Goal: Task Accomplishment & Management: Use online tool/utility

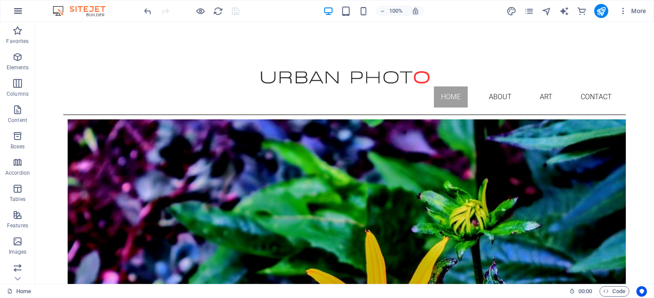
click at [14, 10] on icon "button" at bounding box center [18, 11] width 11 height 11
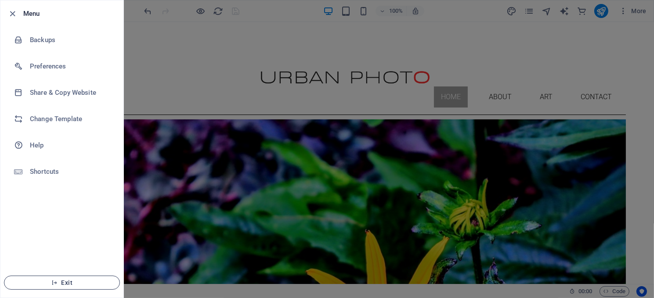
click at [70, 280] on span "Exit" at bounding box center [61, 282] width 101 height 7
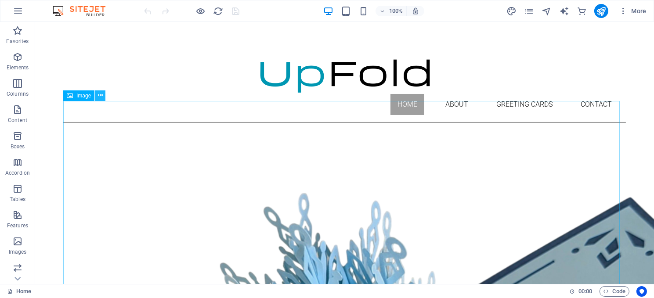
click at [99, 94] on icon at bounding box center [100, 95] width 5 height 9
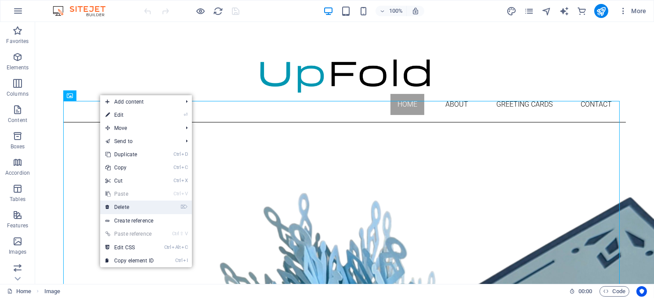
click at [123, 206] on link "⌦ Delete" at bounding box center [129, 207] width 59 height 13
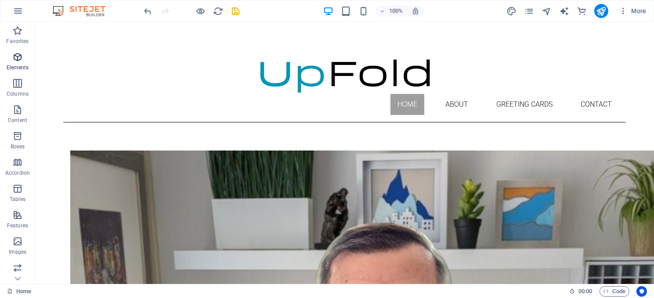
click at [15, 57] on icon "button" at bounding box center [17, 57] width 11 height 11
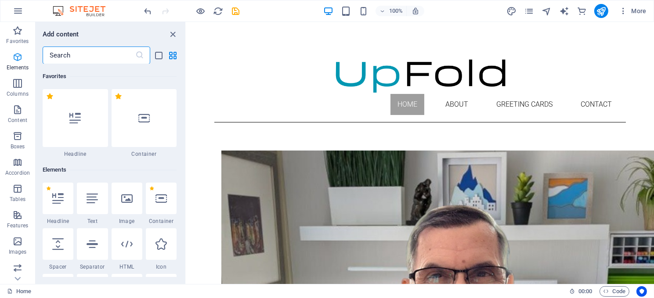
scroll to position [94, 0]
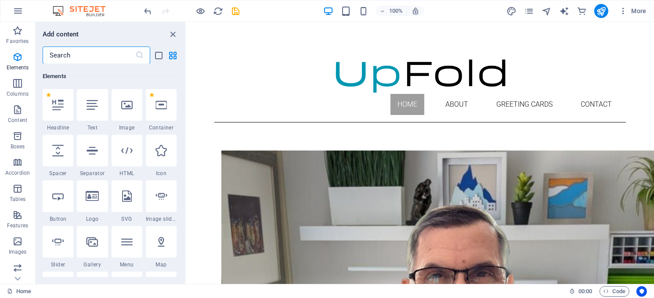
click at [62, 53] on input "text" at bounding box center [89, 56] width 93 height 18
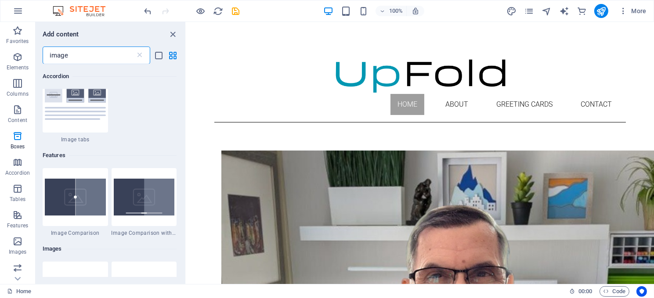
scroll to position [571, 0]
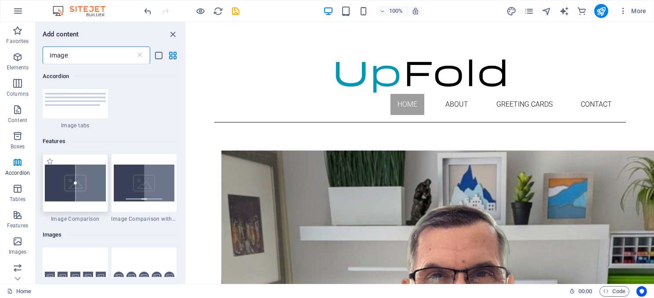
type input "image"
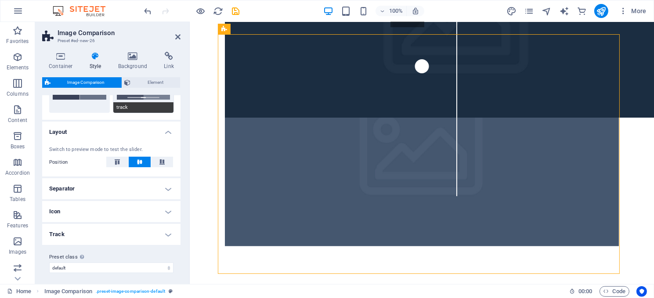
scroll to position [66, 0]
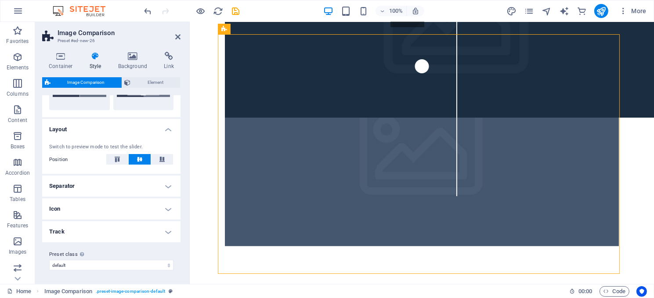
click at [112, 181] on h4 "Separator" at bounding box center [111, 186] width 138 height 21
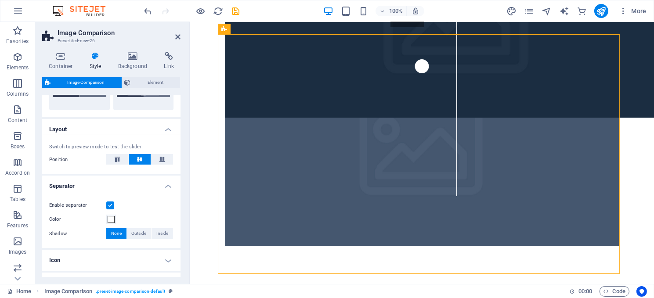
click at [110, 204] on label at bounding box center [110, 206] width 8 height 8
click at [0, 0] on input "Enable separator" at bounding box center [0, 0] width 0 height 0
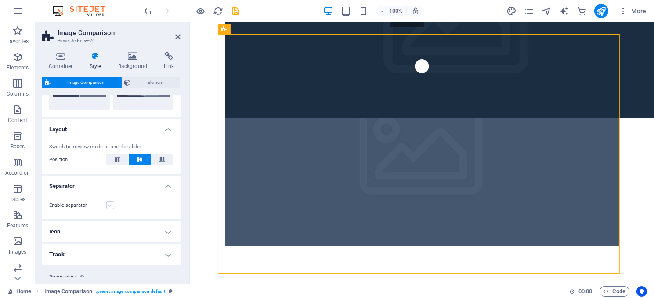
click at [109, 206] on label at bounding box center [110, 206] width 8 height 8
click at [0, 0] on input "Enable separator" at bounding box center [0, 0] width 0 height 0
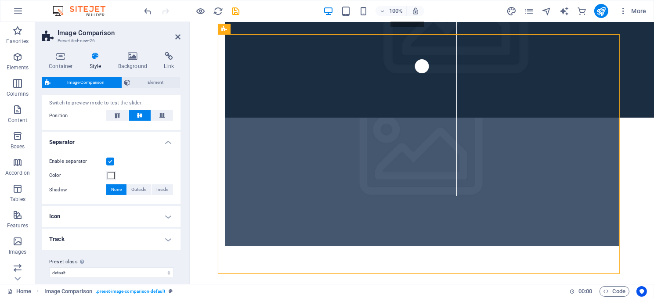
scroll to position [117, 0]
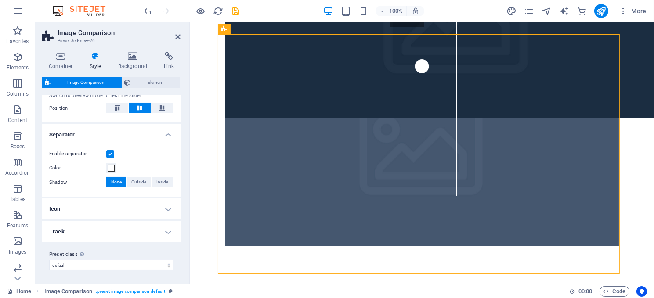
click at [129, 230] on h4 "Track" at bounding box center [111, 231] width 138 height 21
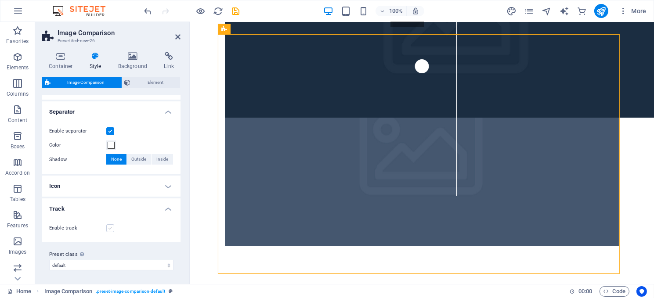
click at [109, 227] on label at bounding box center [110, 229] width 8 height 8
click at [0, 0] on input "Enable track" at bounding box center [0, 0] width 0 height 0
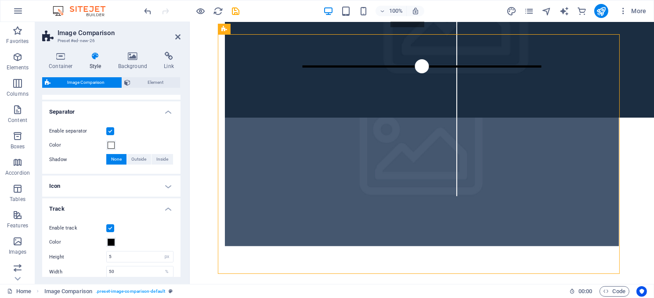
click at [109, 227] on label at bounding box center [110, 229] width 8 height 8
click at [0, 0] on input "Enable track" at bounding box center [0, 0] width 0 height 0
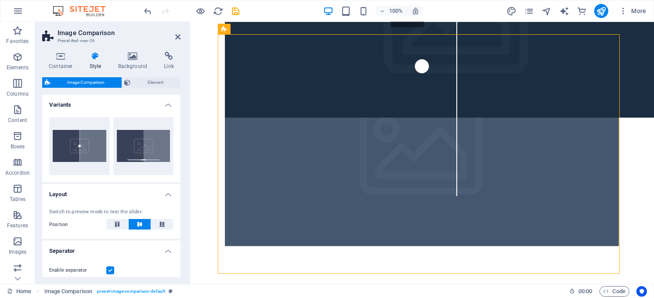
scroll to position [0, 0]
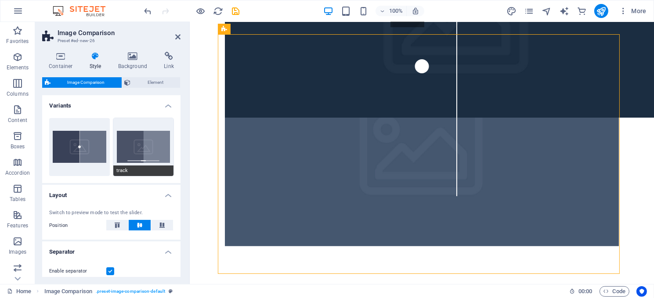
click at [145, 140] on button "track" at bounding box center [143, 147] width 61 height 58
type input "10"
type input "5"
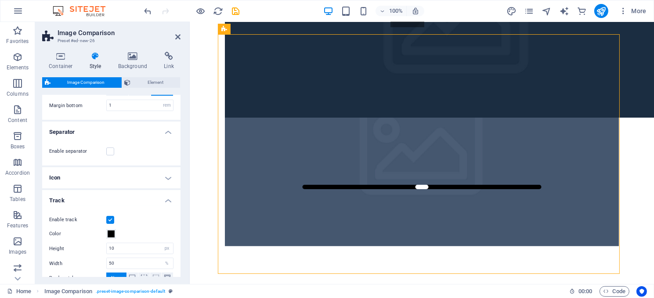
scroll to position [176, 0]
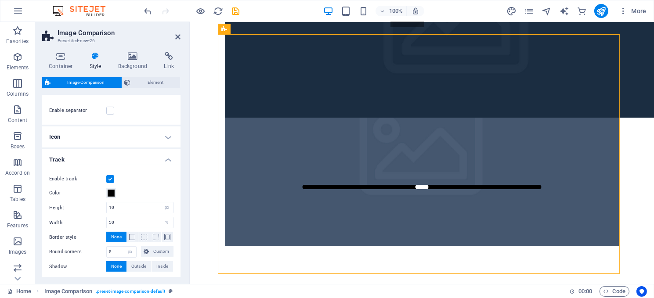
click at [110, 177] on label at bounding box center [110, 179] width 8 height 8
click at [0, 0] on input "Enable track" at bounding box center [0, 0] width 0 height 0
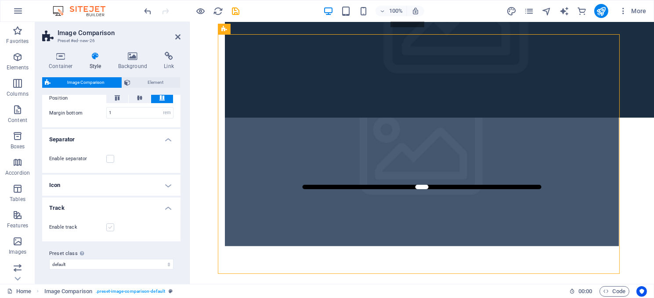
scroll to position [127, 0]
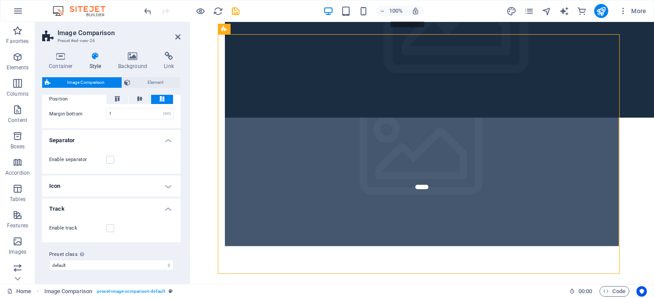
click at [112, 182] on h4 "Icon" at bounding box center [111, 186] width 138 height 21
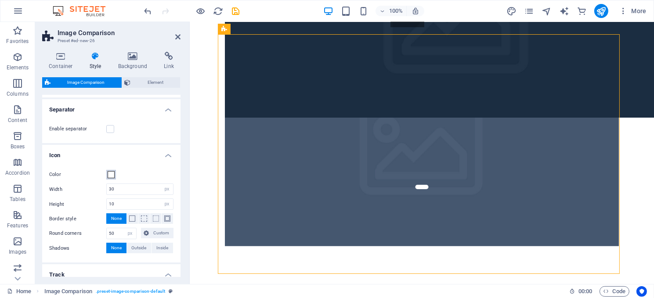
scroll to position [170, 0]
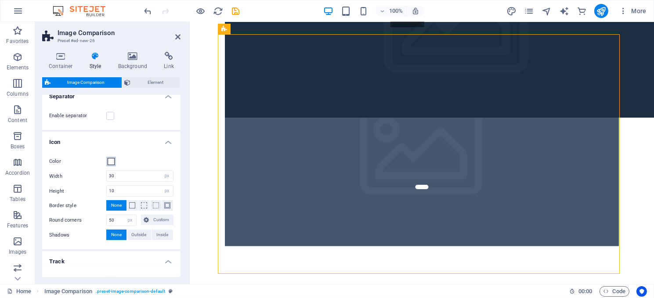
click at [111, 162] on span at bounding box center [111, 161] width 7 height 7
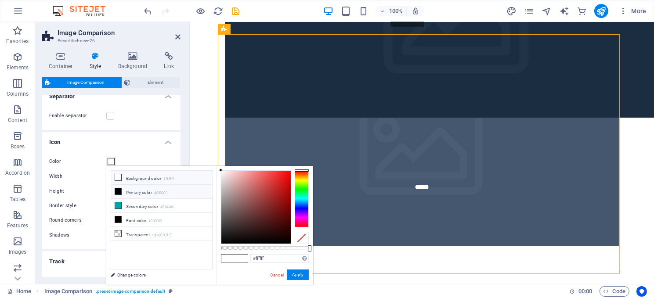
click at [118, 191] on icon at bounding box center [118, 191] width 6 height 6
type input "#000000"
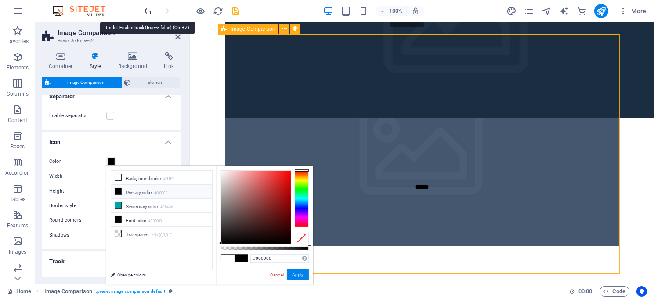
click at [146, 10] on icon "undo" at bounding box center [148, 11] width 10 height 10
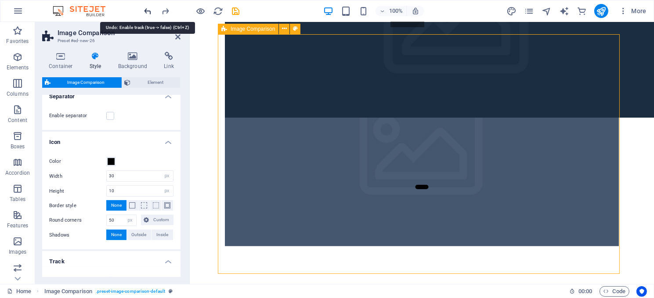
click at [146, 10] on icon "undo" at bounding box center [148, 11] width 10 height 10
type input "32"
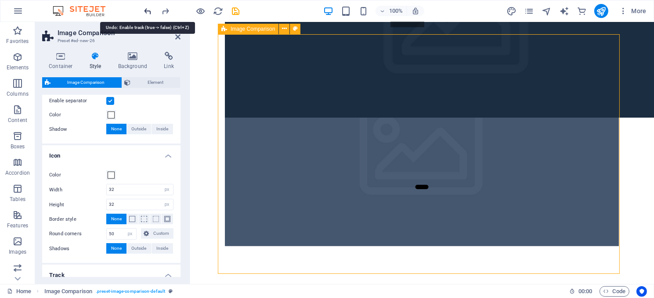
click at [146, 10] on icon "undo" at bounding box center [148, 11] width 10 height 10
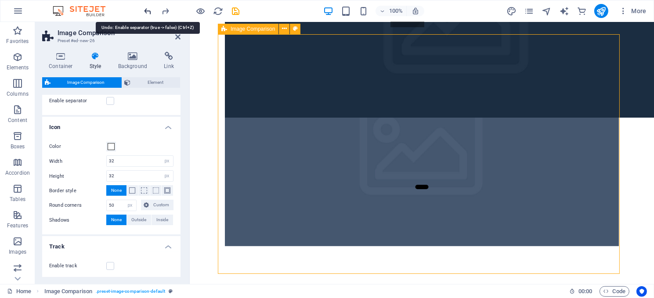
click at [146, 10] on icon "undo" at bounding box center [148, 11] width 10 height 10
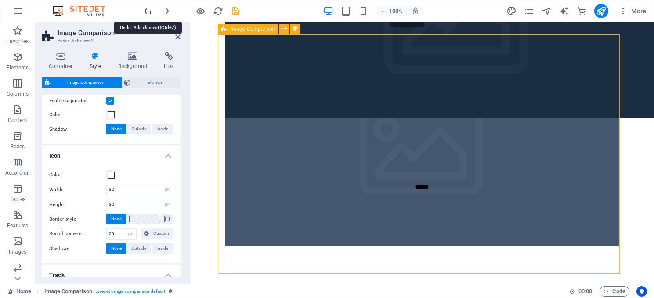
click at [146, 10] on icon "undo" at bounding box center [148, 11] width 10 height 10
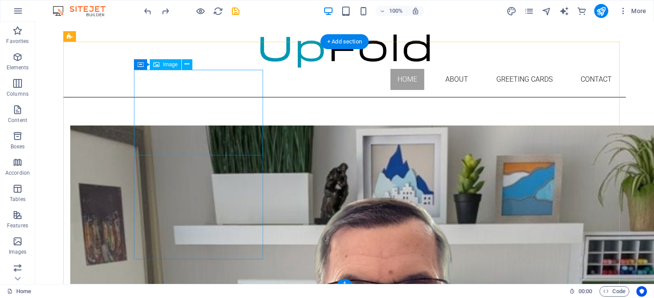
scroll to position [0, 0]
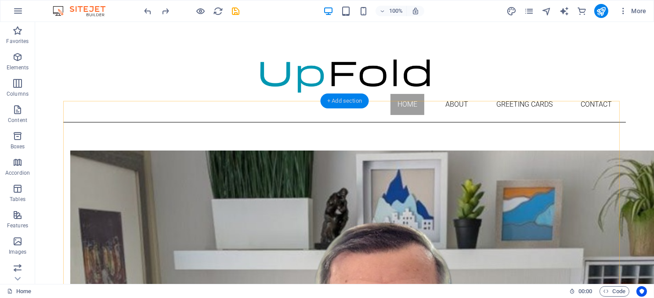
click at [352, 101] on div "+ Add section" at bounding box center [344, 101] width 49 height 15
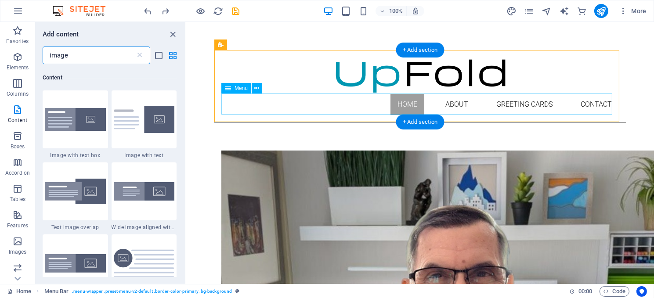
scroll to position [67, 0]
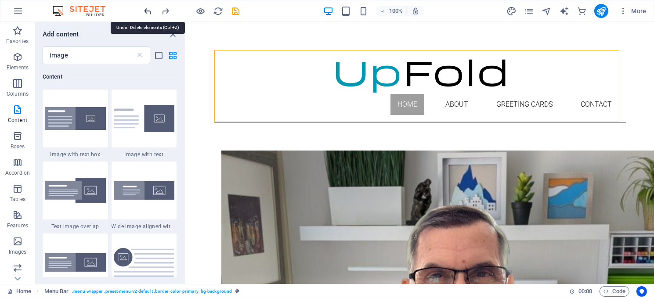
click at [147, 9] on icon "undo" at bounding box center [148, 11] width 10 height 10
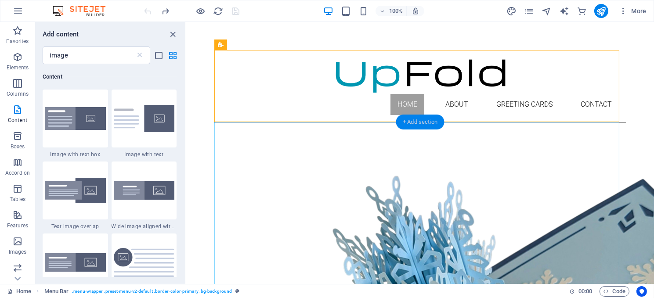
click at [420, 121] on div "+ Add section" at bounding box center [420, 122] width 49 height 15
click at [250, 115] on icon at bounding box center [251, 116] width 5 height 9
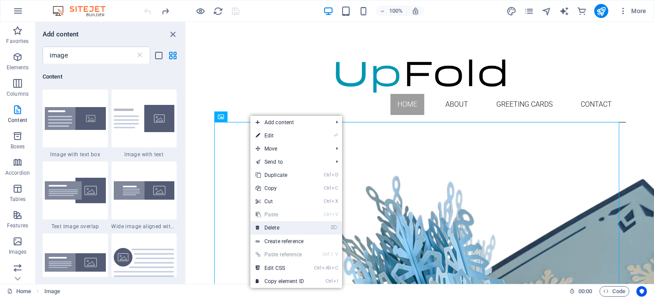
click at [274, 225] on link "⌦ Delete" at bounding box center [279, 227] width 59 height 13
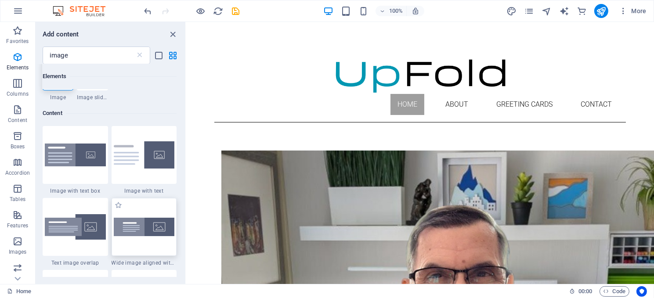
scroll to position [0, 0]
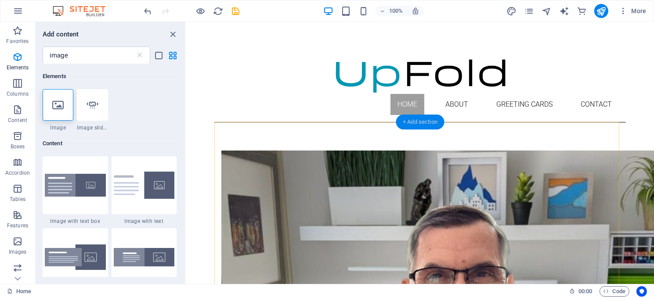
click at [424, 118] on div "+ Add section" at bounding box center [420, 122] width 49 height 15
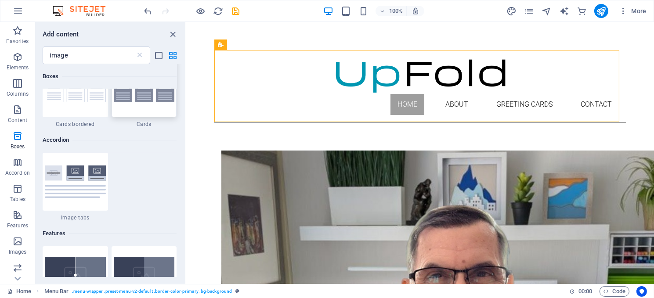
scroll to position [559, 0]
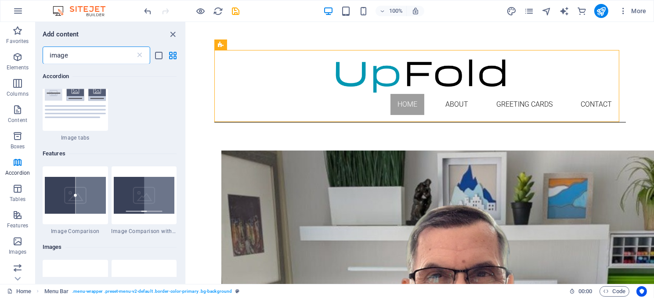
drag, startPoint x: 83, startPoint y: 56, endPoint x: 42, endPoint y: 47, distance: 42.1
click at [43, 47] on input "image" at bounding box center [89, 56] width 93 height 18
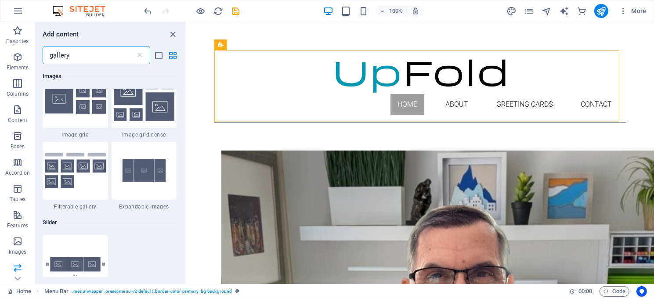
scroll to position [0, 0]
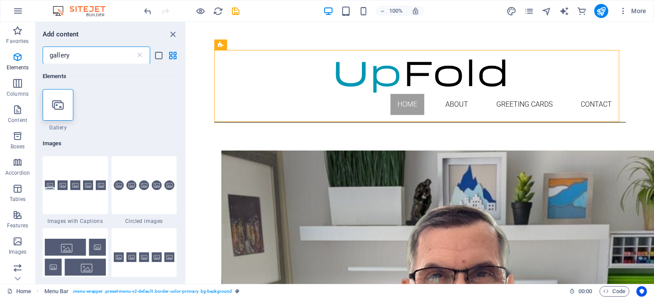
drag, startPoint x: 75, startPoint y: 53, endPoint x: 37, endPoint y: 50, distance: 37.4
click at [37, 50] on div "gallery ​" at bounding box center [111, 56] width 150 height 18
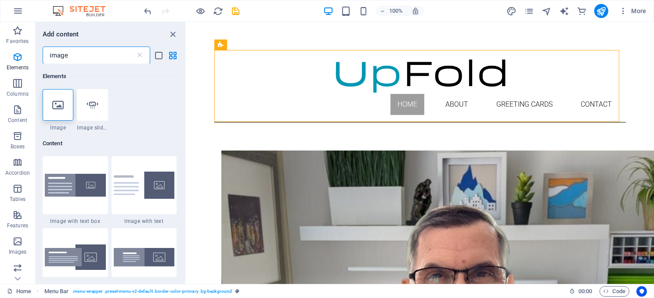
click at [45, 56] on input "image" at bounding box center [89, 56] width 93 height 18
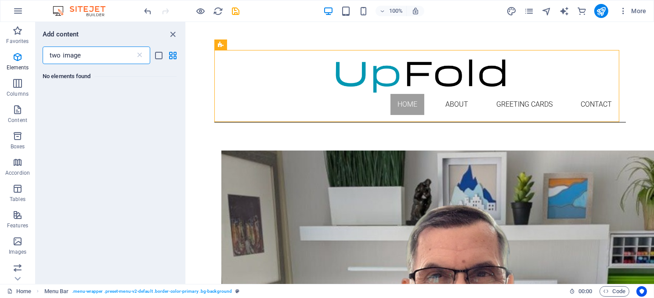
click at [60, 55] on input "two image" at bounding box center [89, 56] width 93 height 18
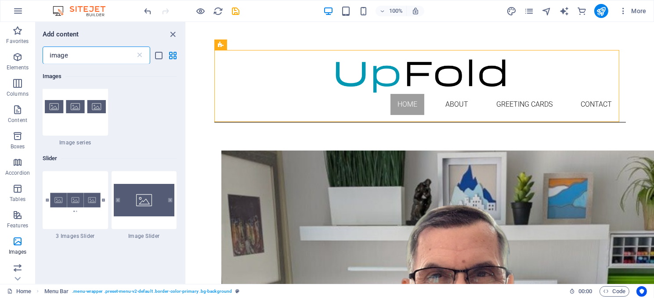
scroll to position [747, 0]
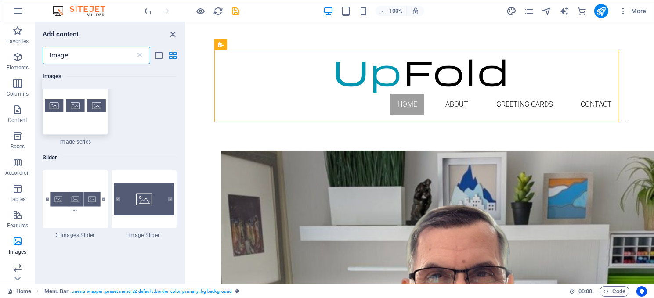
type input "image"
click at [67, 116] on div at bounding box center [75, 106] width 65 height 58
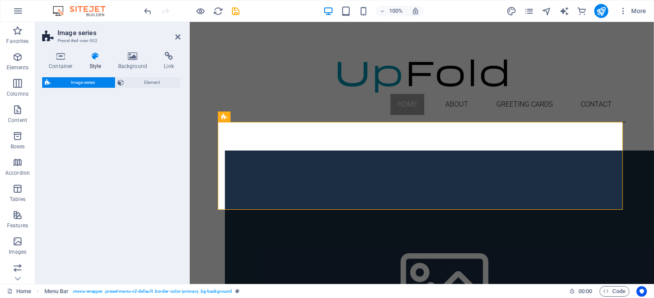
select select "rem"
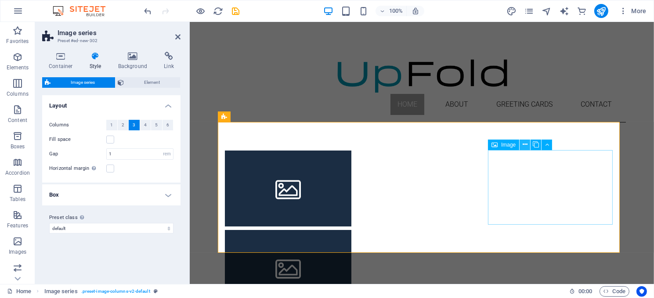
click at [523, 143] on icon at bounding box center [525, 144] width 5 height 9
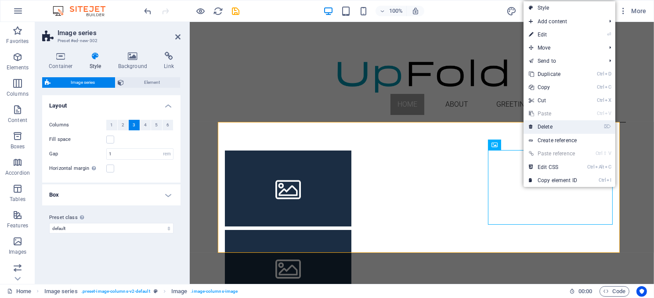
click at [542, 124] on link "⌦ Delete" at bounding box center [553, 126] width 59 height 13
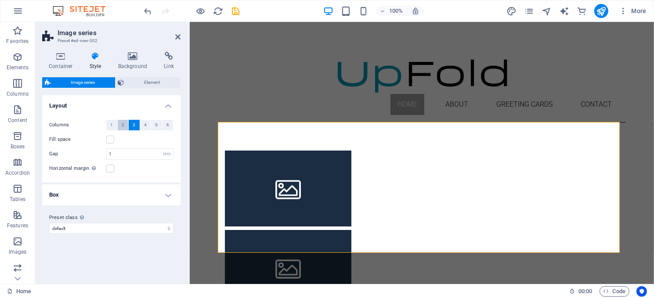
click at [123, 124] on span "2" at bounding box center [123, 125] width 3 height 11
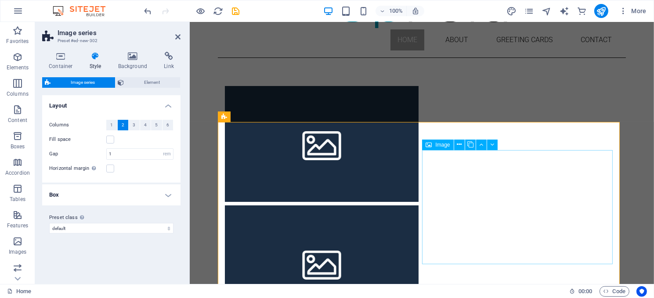
scroll to position [0, 0]
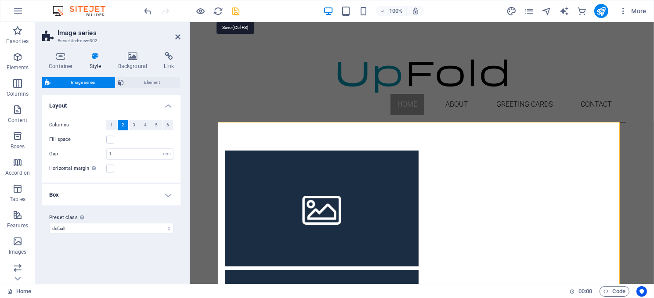
click at [235, 7] on icon "save" at bounding box center [236, 11] width 10 height 10
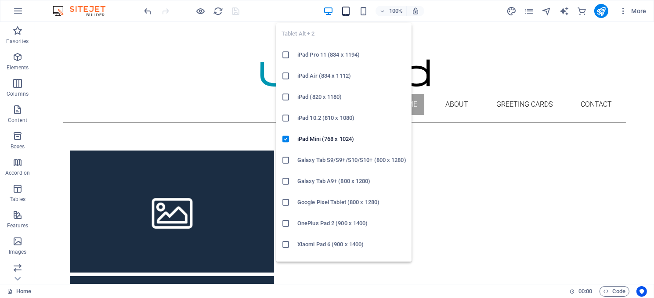
click at [344, 12] on icon "button" at bounding box center [346, 11] width 10 height 10
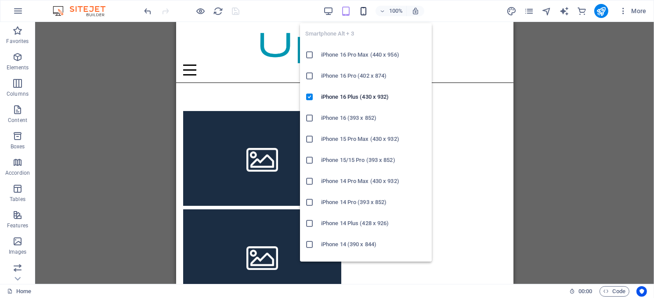
click at [362, 12] on icon "button" at bounding box center [364, 11] width 10 height 10
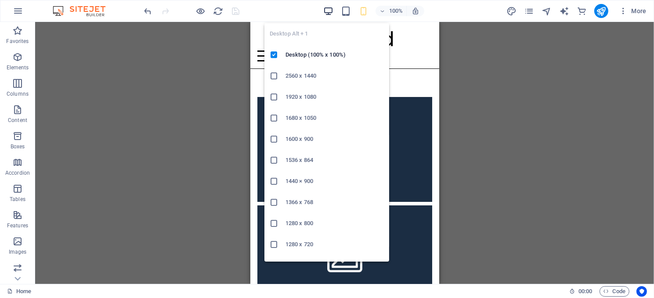
click at [328, 7] on icon "button" at bounding box center [328, 11] width 10 height 10
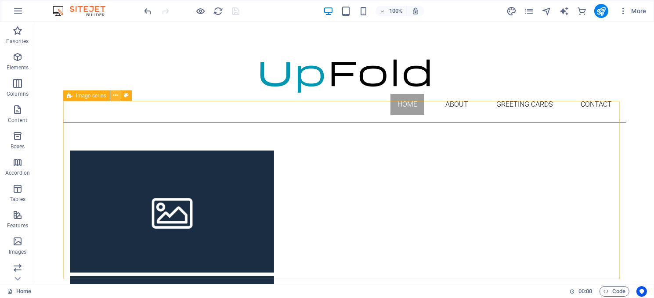
click at [115, 95] on icon at bounding box center [115, 95] width 5 height 9
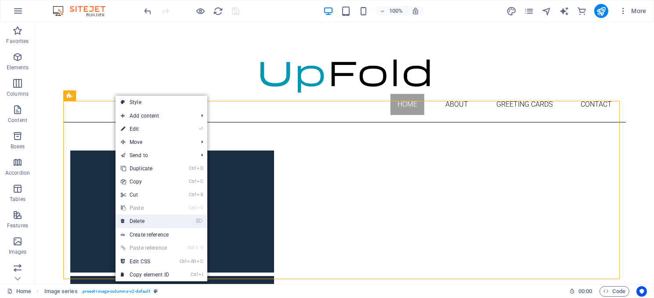
click at [142, 217] on link "⌦ Delete" at bounding box center [145, 221] width 59 height 13
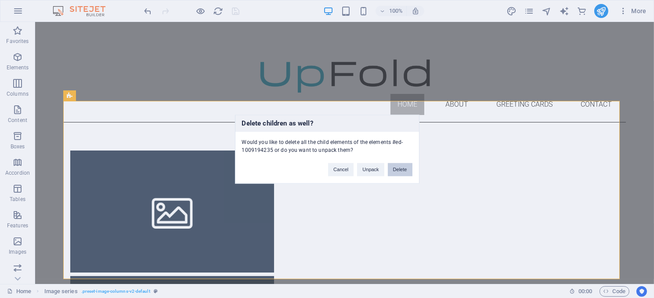
click at [394, 168] on button "Delete" at bounding box center [400, 169] width 25 height 13
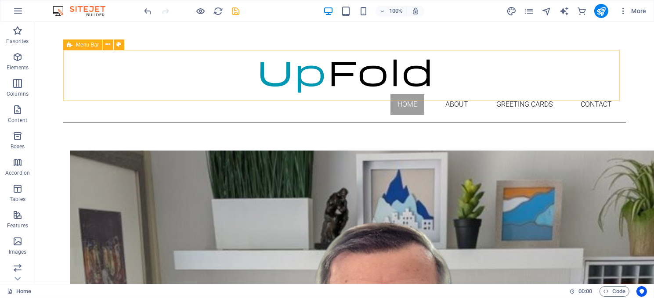
click at [94, 47] on span "Menu Bar" at bounding box center [87, 44] width 23 height 5
click at [93, 47] on span "Menu Bar" at bounding box center [87, 44] width 23 height 5
select select "header"
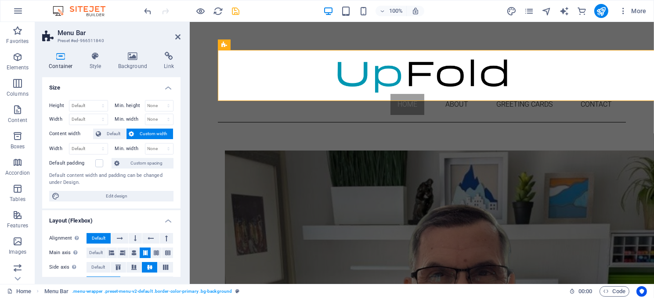
select select "rem"
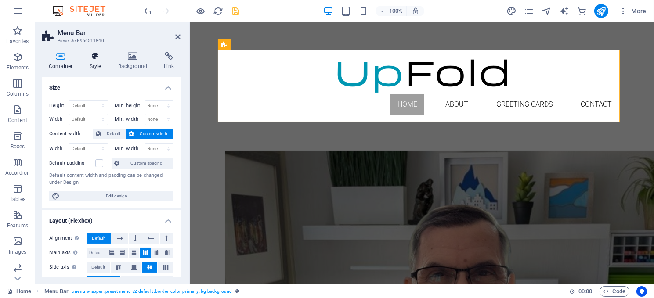
click at [94, 54] on icon at bounding box center [95, 56] width 25 height 9
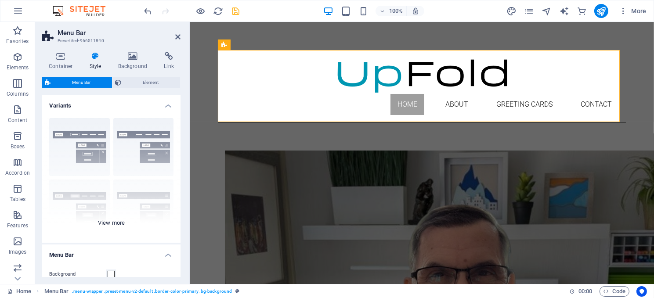
click at [116, 221] on div "Border Centered Default Fixed Loki Trigger Wide XXL" at bounding box center [111, 177] width 138 height 132
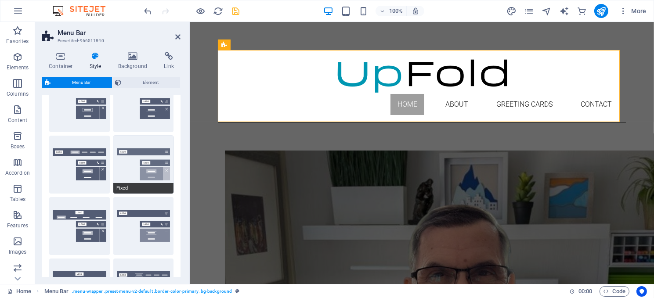
scroll to position [88, 0]
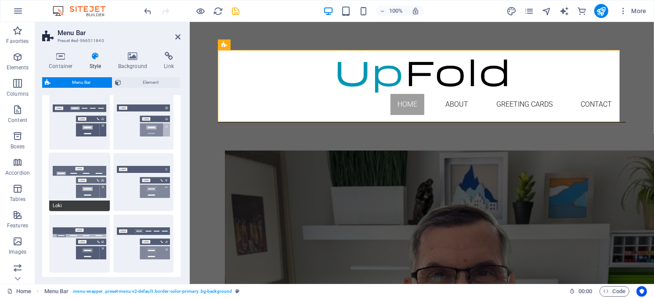
click at [63, 187] on button "Loki" at bounding box center [79, 182] width 61 height 58
type input "0"
select select "DISABLED_OPTION_VALUE"
type input "2"
type input "1"
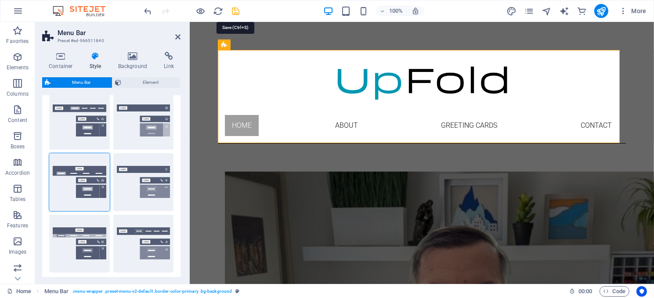
click at [235, 9] on icon "save" at bounding box center [236, 11] width 10 height 10
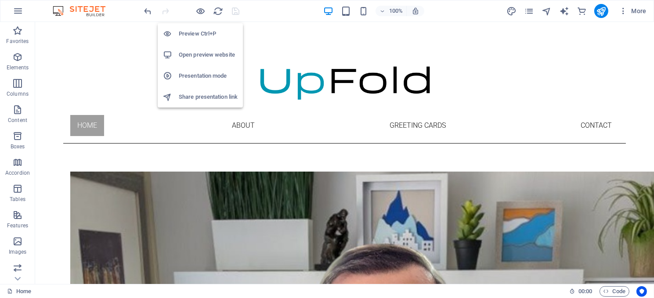
click at [199, 53] on h6 "Open preview website" at bounding box center [208, 55] width 59 height 11
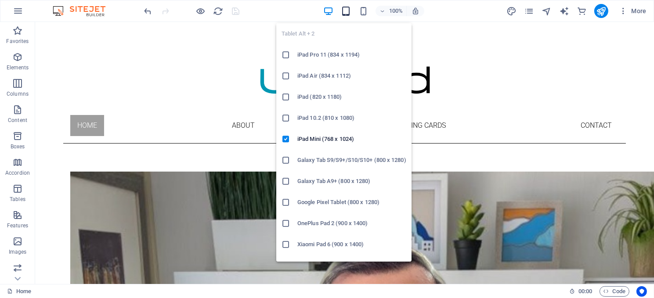
click at [344, 8] on icon "button" at bounding box center [346, 11] width 10 height 10
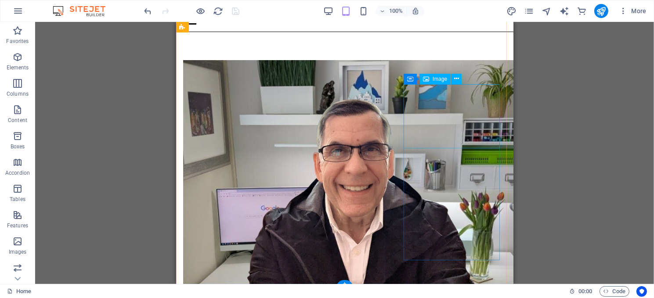
scroll to position [0, 0]
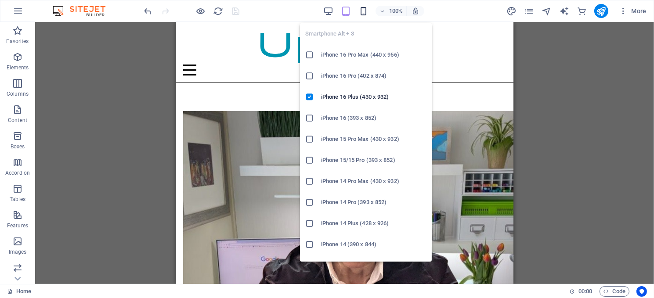
click at [361, 9] on icon "button" at bounding box center [364, 11] width 10 height 10
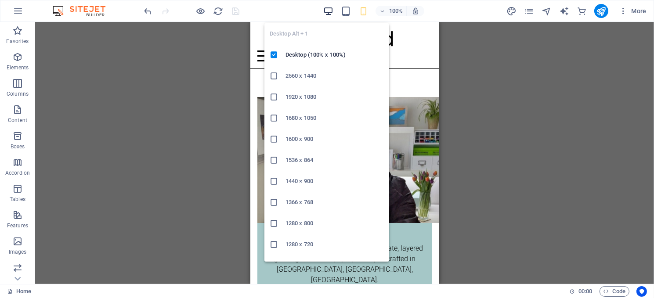
click at [327, 10] on icon "button" at bounding box center [328, 11] width 10 height 10
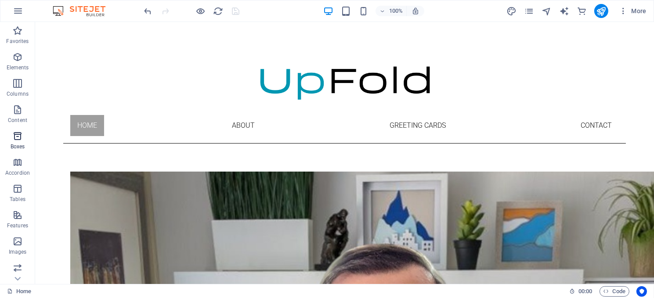
click at [14, 137] on icon "button" at bounding box center [17, 136] width 11 height 11
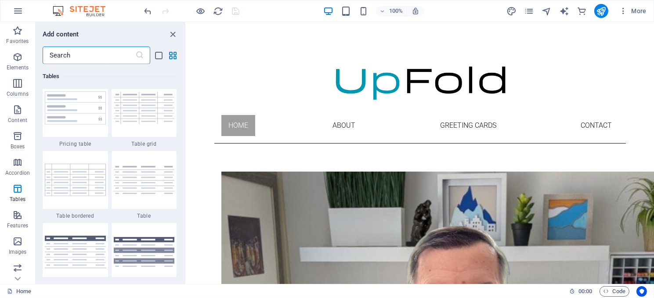
scroll to position [3169, 0]
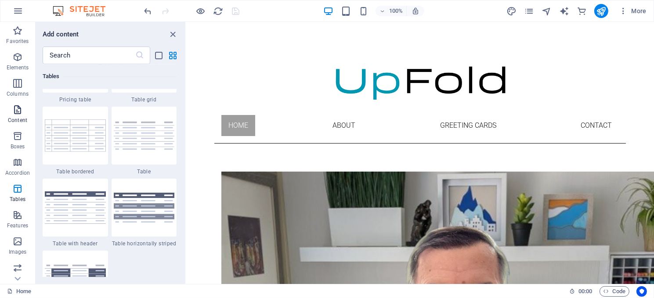
click at [18, 107] on icon "button" at bounding box center [17, 110] width 11 height 11
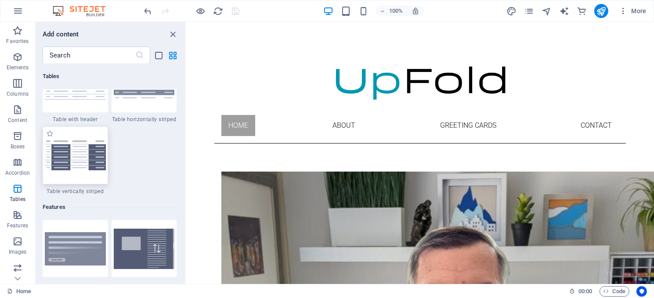
scroll to position [2942, 0]
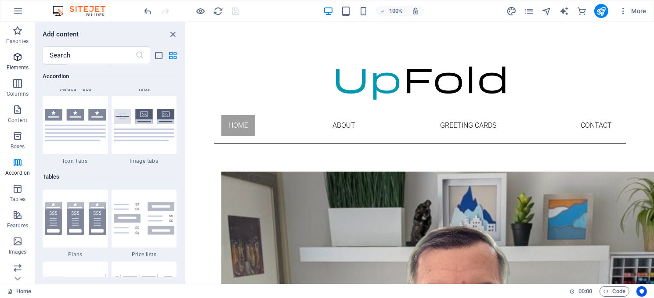
click at [17, 55] on icon "button" at bounding box center [17, 57] width 11 height 11
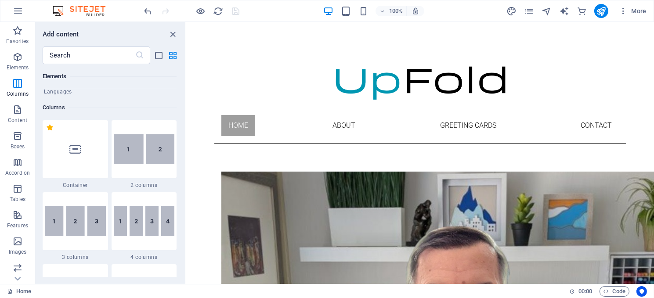
scroll to position [401, 0]
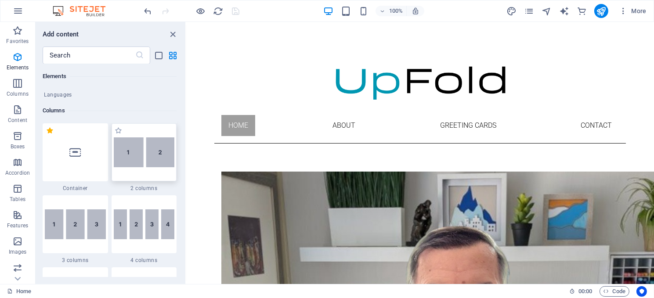
click at [147, 158] on img at bounding box center [144, 153] width 61 height 30
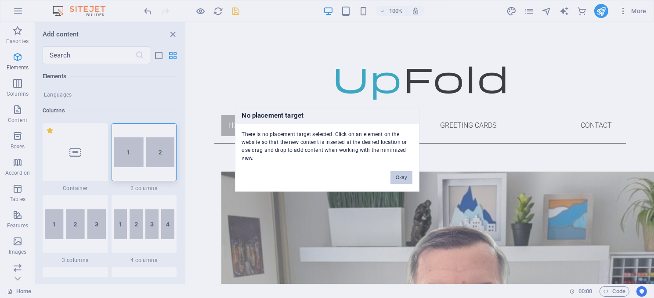
click at [400, 173] on button "Okay" at bounding box center [402, 177] width 22 height 13
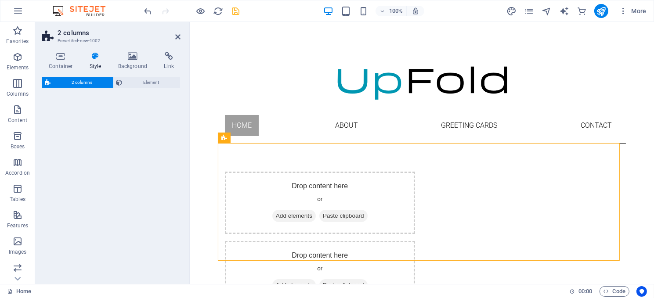
select select "rem"
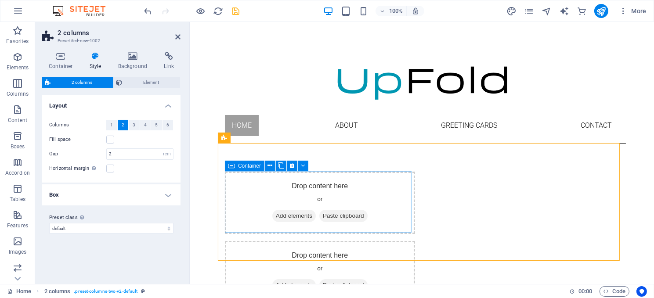
click at [283, 213] on span "Add elements" at bounding box center [293, 216] width 43 height 12
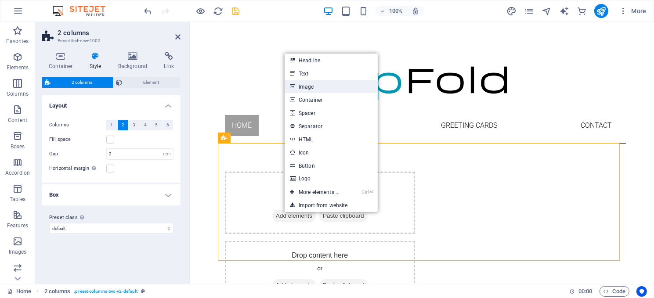
click at [306, 86] on link "Image" at bounding box center [331, 86] width 93 height 13
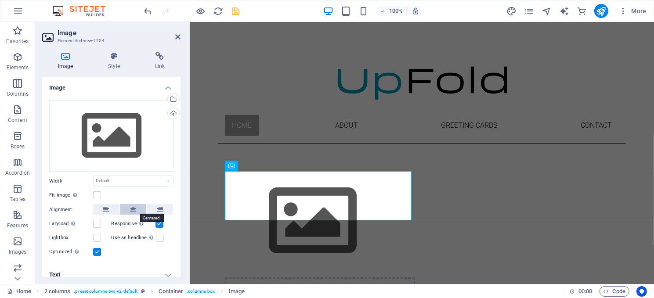
click at [132, 204] on icon at bounding box center [133, 209] width 6 height 11
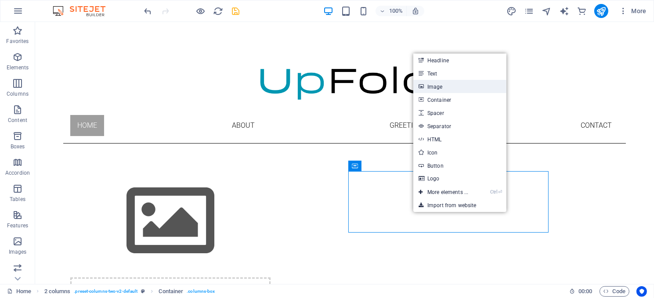
click at [447, 84] on link "Image" at bounding box center [459, 86] width 93 height 13
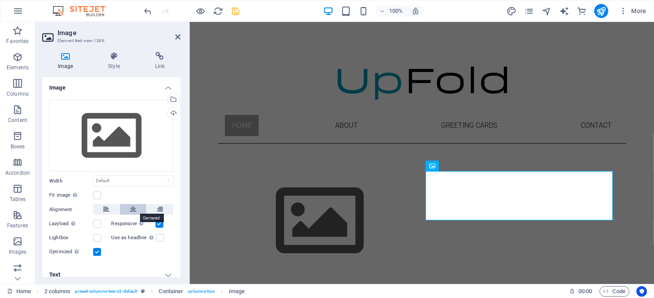
click at [130, 209] on icon at bounding box center [133, 209] width 6 height 11
click at [232, 11] on icon "save" at bounding box center [236, 11] width 10 height 10
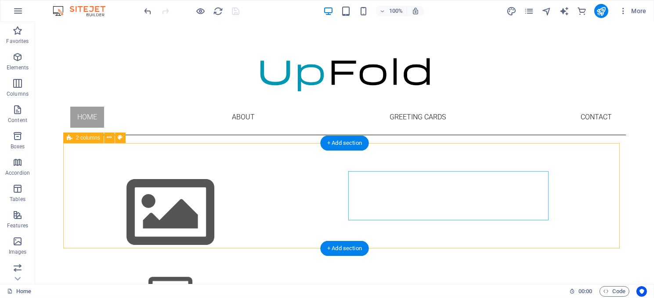
scroll to position [0, 0]
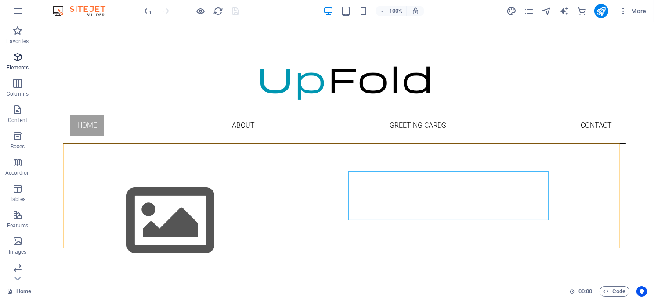
click at [14, 60] on icon "button" at bounding box center [17, 57] width 11 height 11
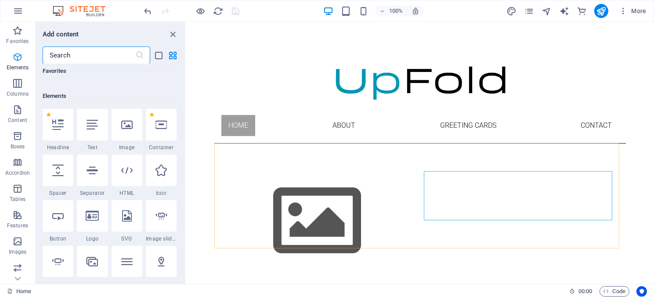
scroll to position [94, 0]
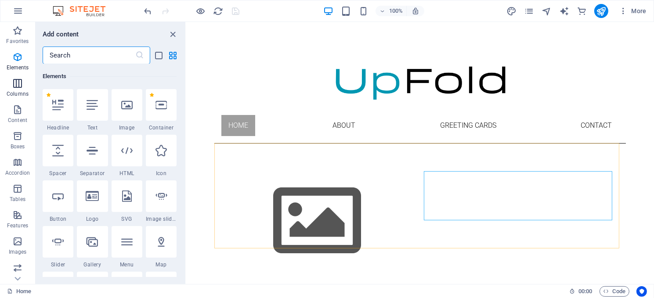
click at [17, 84] on icon "button" at bounding box center [17, 83] width 11 height 11
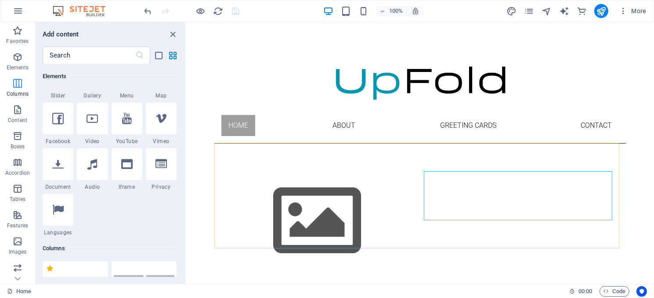
scroll to position [435, 0]
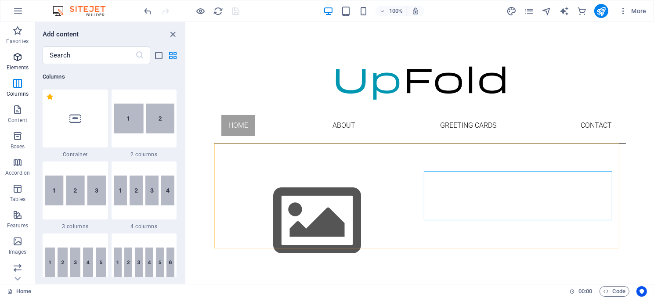
click at [18, 58] on icon "button" at bounding box center [17, 57] width 11 height 11
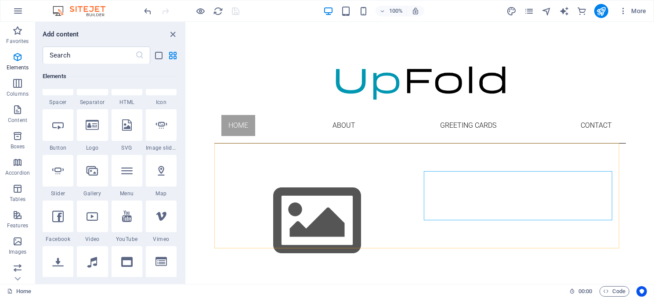
scroll to position [94, 0]
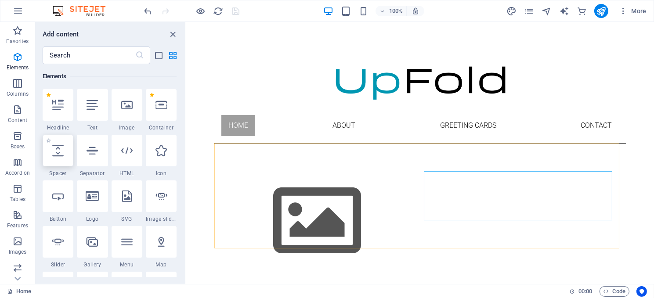
select select "px"
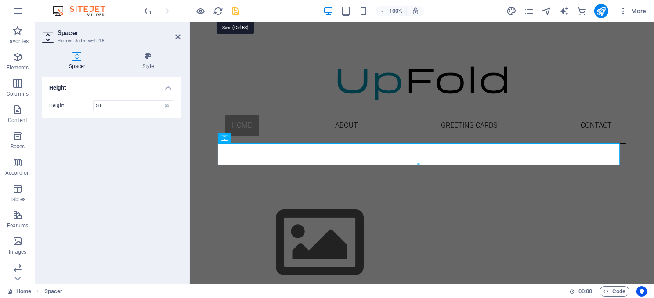
click at [234, 9] on icon "save" at bounding box center [236, 11] width 10 height 10
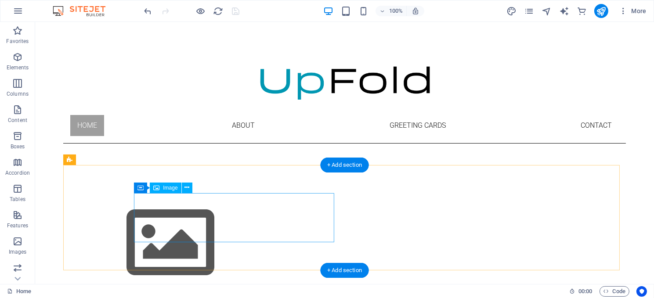
click at [222, 217] on figure at bounding box center [170, 243] width 200 height 99
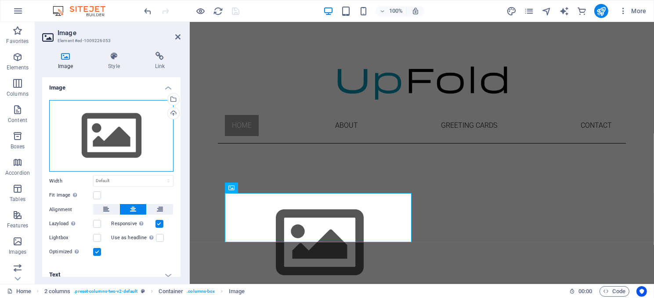
click at [109, 130] on div "Drag files here, click to choose files or select files from Files or our free s…" at bounding box center [111, 136] width 124 height 72
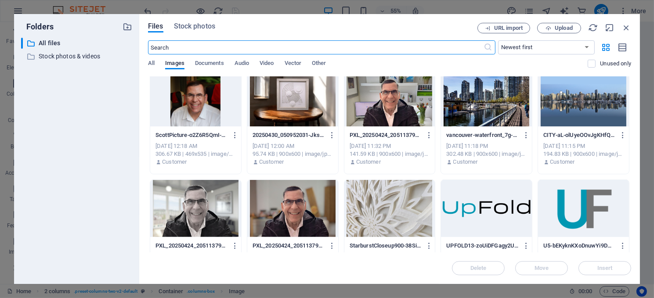
scroll to position [658, 0]
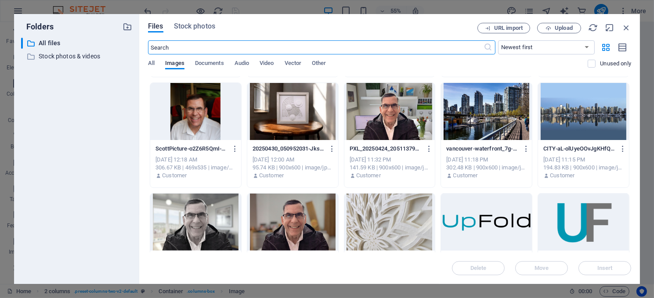
click at [288, 120] on div at bounding box center [292, 111] width 91 height 57
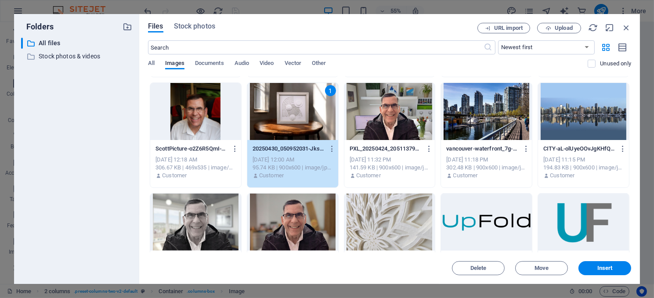
click at [288, 120] on div "1" at bounding box center [292, 111] width 91 height 57
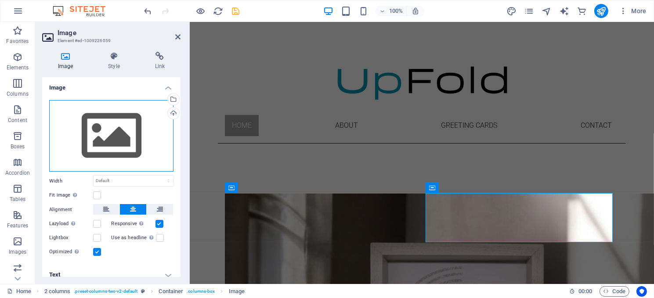
click at [127, 130] on div "Drag files here, click to choose files or select files from Files or our free s…" at bounding box center [111, 136] width 124 height 72
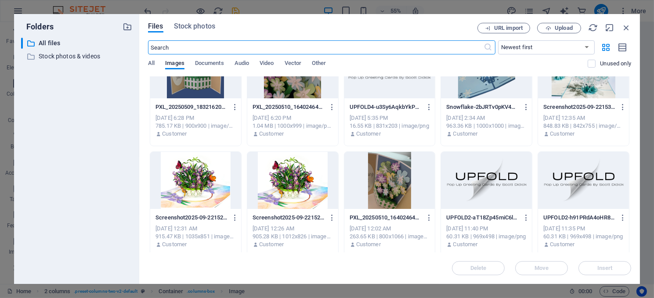
scroll to position [1933, 0]
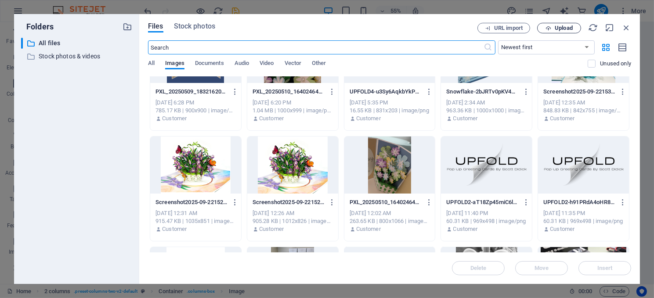
click at [567, 24] on button "Upload" at bounding box center [559, 28] width 44 height 11
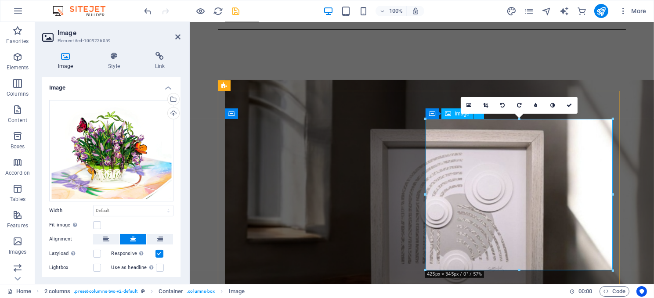
scroll to position [74, 0]
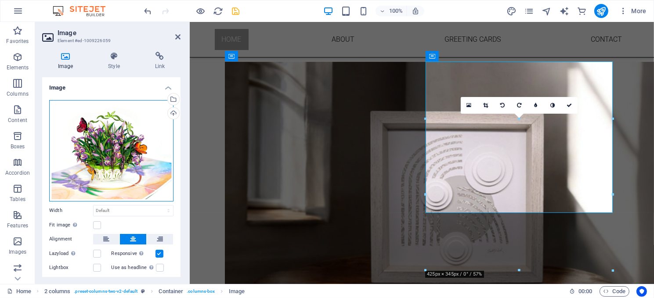
click at [99, 161] on div "Drag files here, click to choose files or select files from Files or our free s…" at bounding box center [111, 150] width 124 height 101
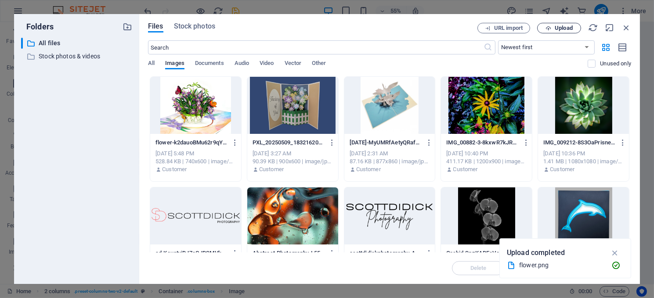
click at [558, 29] on span "Upload" at bounding box center [564, 27] width 18 height 5
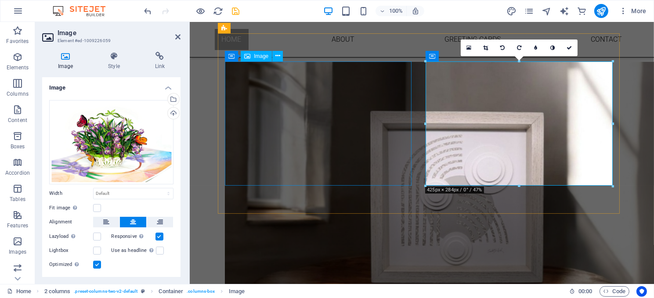
click at [309, 112] on figure at bounding box center [320, 217] width 190 height 310
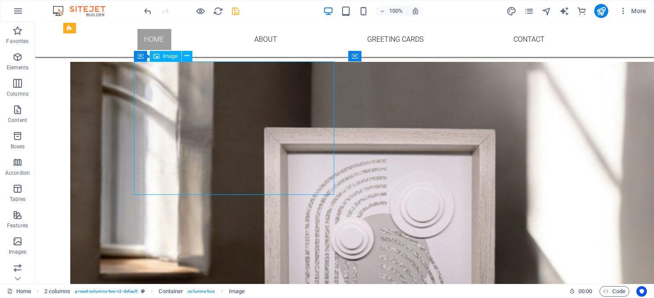
click at [217, 125] on figure at bounding box center [170, 268] width 200 height 413
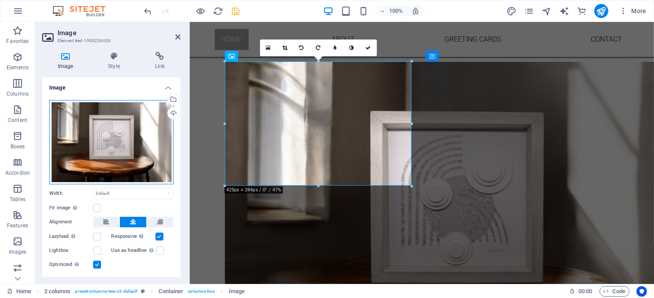
click at [109, 132] on div "Drag files here, click to choose files or select files from Files or our free s…" at bounding box center [111, 142] width 124 height 84
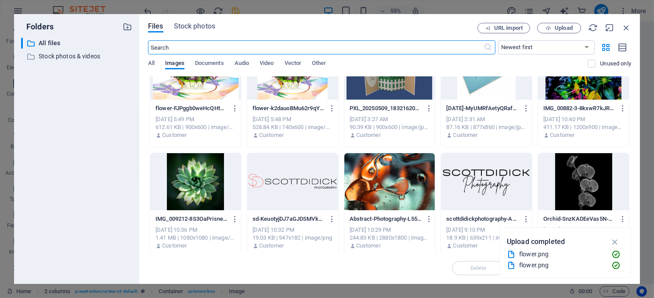
scroll to position [0, 0]
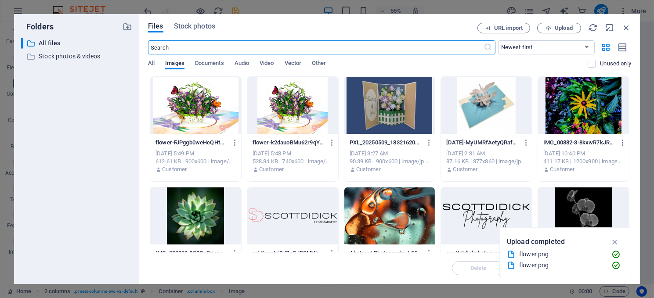
click at [386, 113] on div at bounding box center [389, 105] width 91 height 57
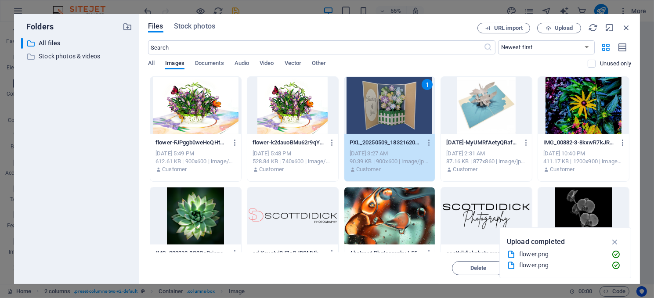
click at [386, 113] on div "1" at bounding box center [389, 105] width 91 height 57
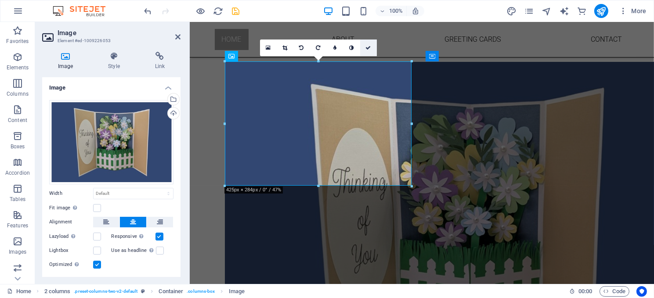
click at [367, 46] on icon at bounding box center [368, 47] width 5 height 5
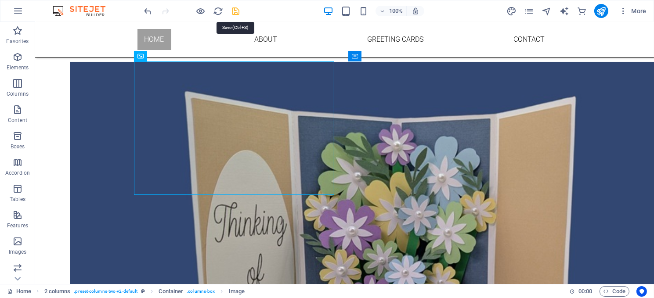
click at [234, 10] on icon "save" at bounding box center [236, 11] width 10 height 10
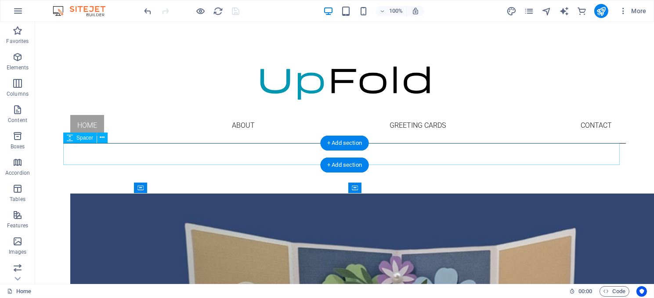
click at [183, 158] on div at bounding box center [344, 155] width 563 height 22
select select "px"
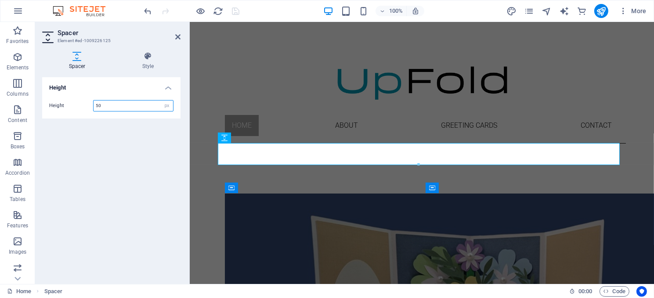
drag, startPoint x: 103, startPoint y: 103, endPoint x: 94, endPoint y: 102, distance: 9.7
click at [94, 102] on input "50" at bounding box center [134, 106] width 80 height 11
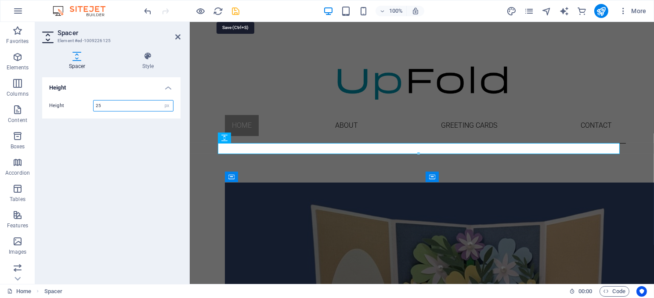
type input "25"
click at [231, 12] on icon "save" at bounding box center [236, 11] width 10 height 10
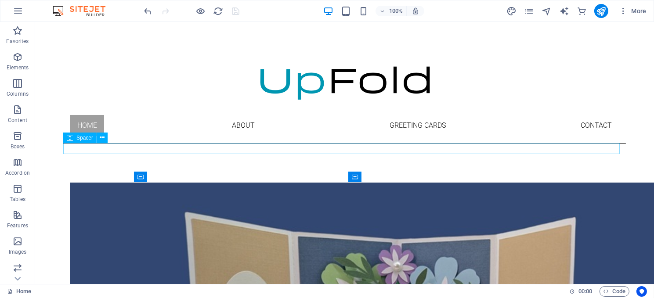
click at [136, 150] on div at bounding box center [344, 149] width 563 height 11
click at [101, 138] on icon at bounding box center [102, 137] width 5 height 9
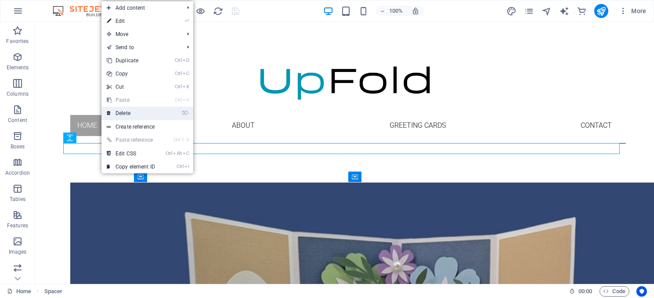
click at [123, 113] on link "⌦ Delete" at bounding box center [130, 113] width 59 height 13
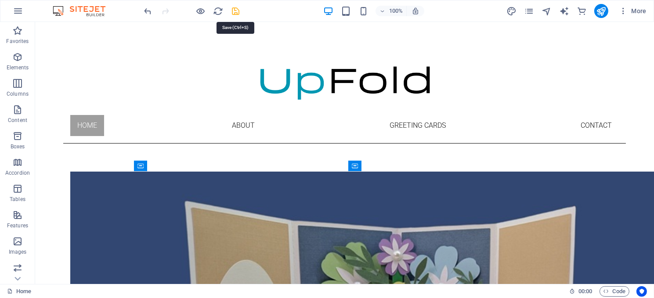
click at [235, 11] on icon "save" at bounding box center [236, 11] width 10 height 10
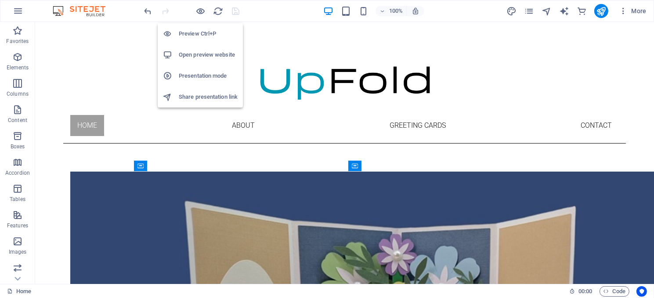
click at [204, 51] on h6 "Open preview website" at bounding box center [208, 55] width 59 height 11
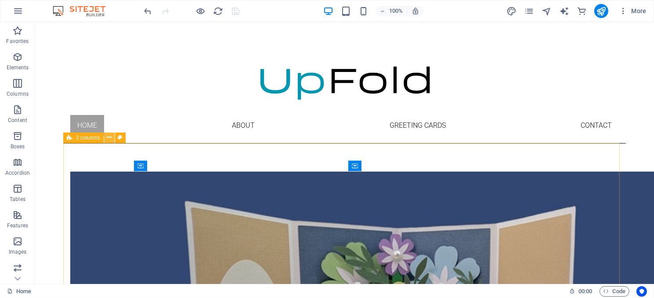
click at [109, 136] on icon at bounding box center [109, 137] width 5 height 9
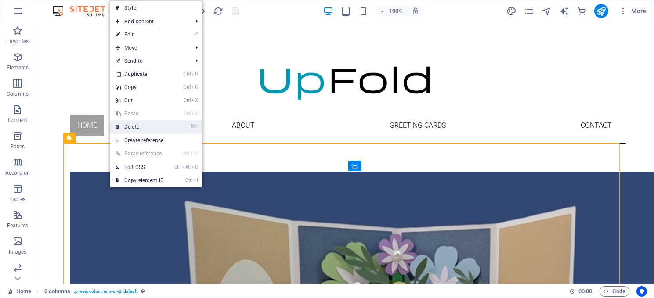
click at [134, 127] on link "⌦ Delete" at bounding box center [139, 126] width 59 height 13
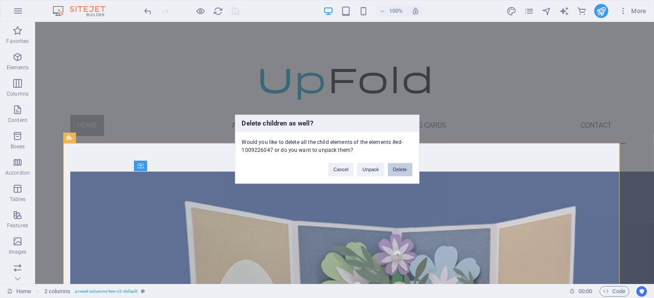
click at [397, 168] on button "Delete" at bounding box center [400, 169] width 25 height 13
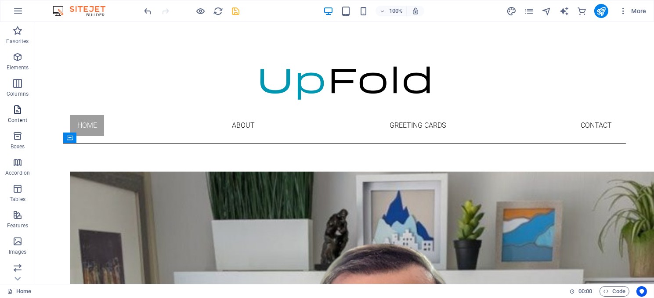
click at [17, 112] on icon "button" at bounding box center [17, 110] width 11 height 11
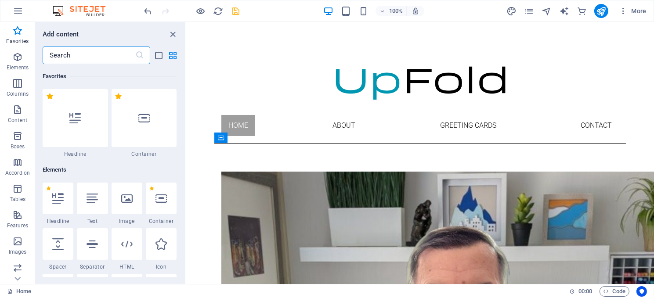
scroll to position [44, 0]
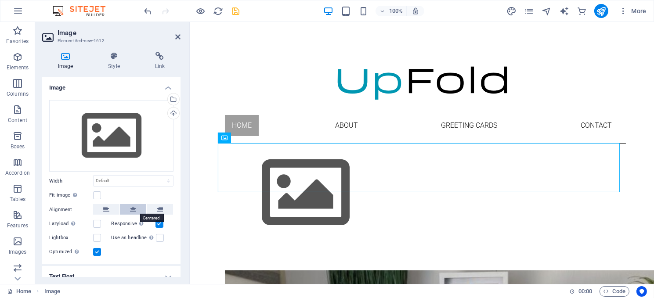
click at [130, 206] on icon at bounding box center [133, 209] width 6 height 11
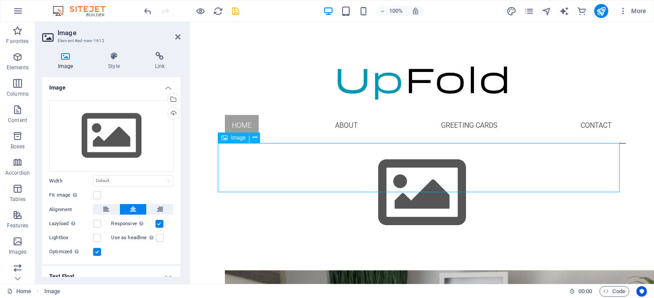
click at [409, 168] on figure at bounding box center [421, 193] width 408 height 99
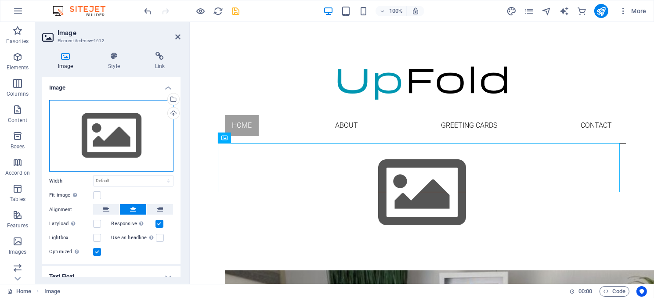
click at [94, 135] on div "Drag files here, click to choose files or select files from Files or our free s…" at bounding box center [111, 136] width 124 height 72
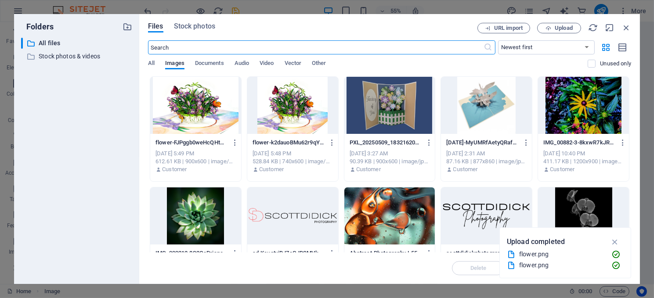
click at [188, 110] on div at bounding box center [195, 105] width 91 height 57
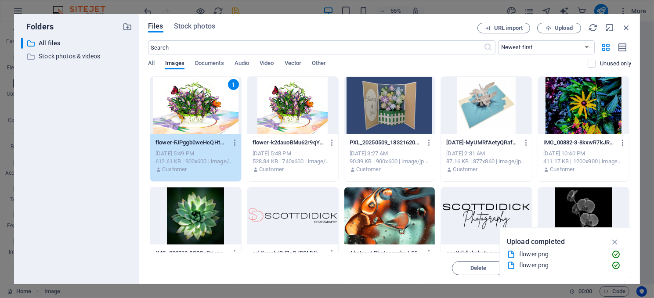
click at [188, 110] on div "1" at bounding box center [195, 105] width 91 height 57
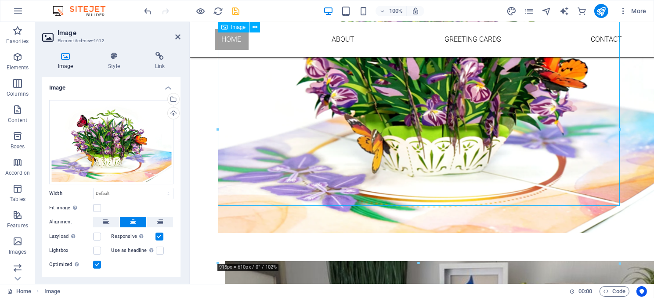
scroll to position [30, 0]
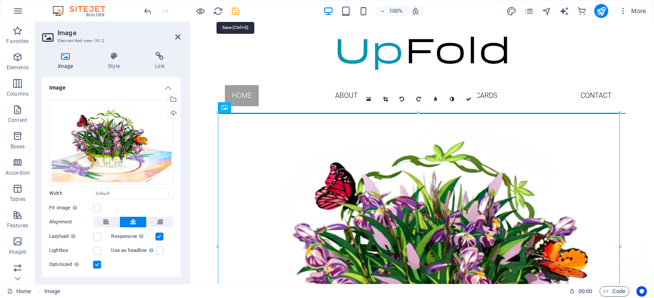
click at [233, 9] on icon "save" at bounding box center [236, 11] width 10 height 10
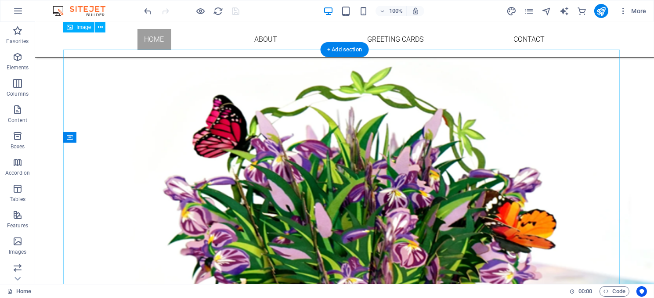
scroll to position [0, 0]
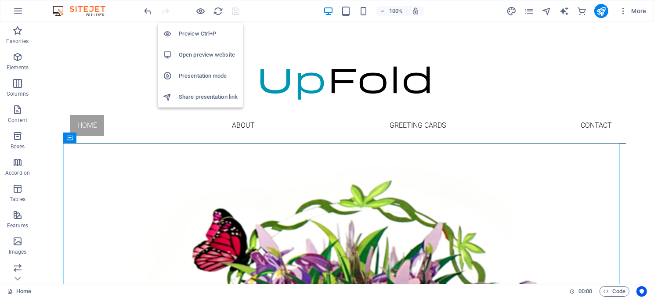
click at [200, 54] on h6 "Open preview website" at bounding box center [208, 55] width 59 height 11
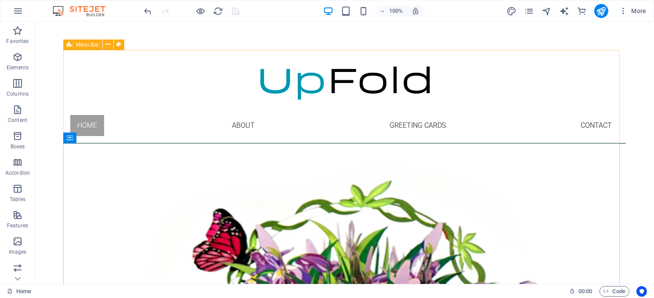
click at [79, 46] on span "Menu Bar" at bounding box center [87, 44] width 23 height 5
select select "rem"
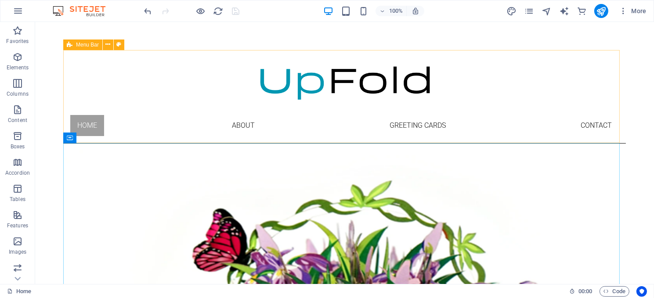
select select "rem"
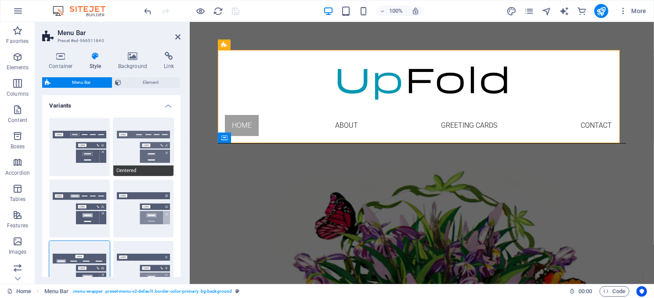
click at [134, 150] on button "Centered" at bounding box center [143, 147] width 61 height 58
type input "1"
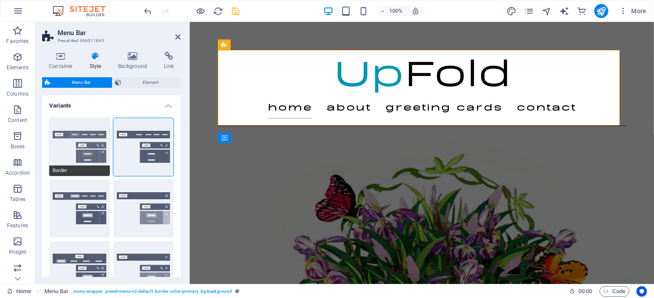
click at [73, 141] on button "Border" at bounding box center [79, 147] width 61 height 58
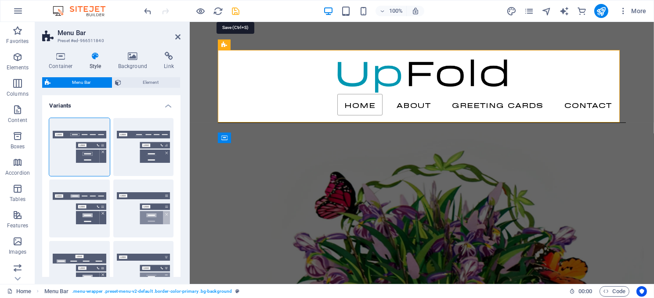
click at [234, 11] on icon "save" at bounding box center [236, 11] width 10 height 10
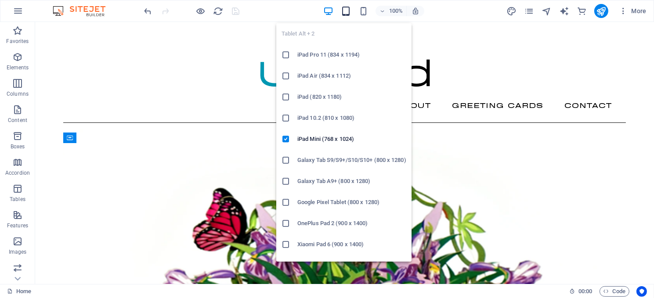
click at [343, 12] on icon "button" at bounding box center [346, 11] width 10 height 10
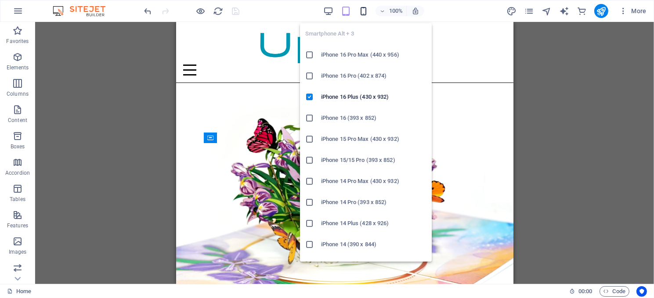
click at [361, 12] on icon "button" at bounding box center [364, 11] width 10 height 10
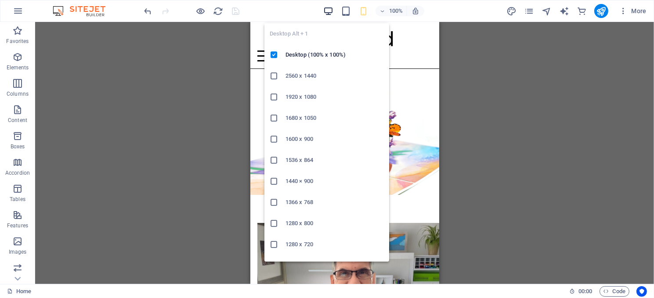
click at [326, 12] on icon "button" at bounding box center [328, 11] width 10 height 10
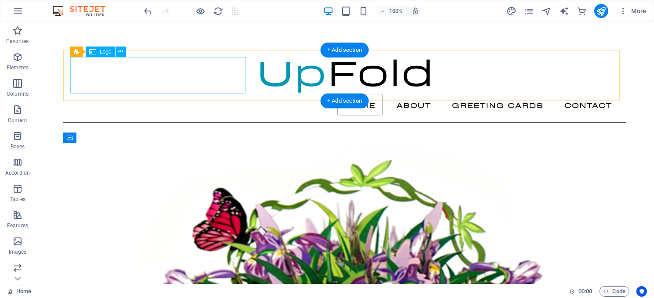
click at [163, 80] on div at bounding box center [344, 75] width 549 height 37
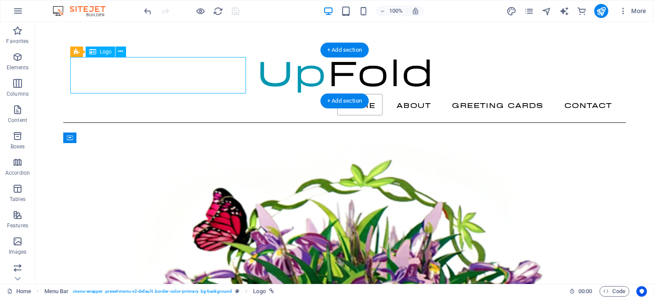
click at [163, 80] on div at bounding box center [344, 75] width 549 height 37
select select "px"
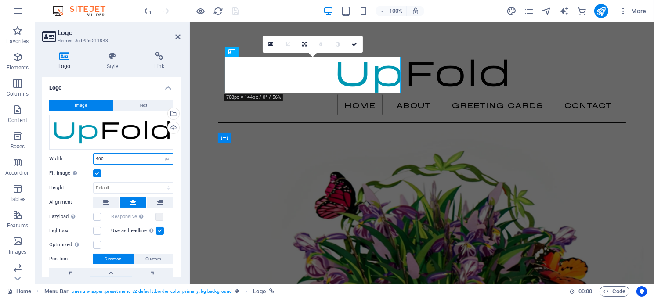
drag, startPoint x: 106, startPoint y: 156, endPoint x: 87, endPoint y: 155, distance: 18.9
click at [87, 155] on div "Width 400 Default auto px rem % em vh vw" at bounding box center [111, 158] width 124 height 11
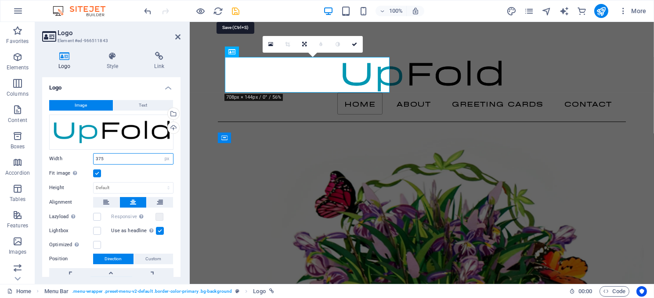
type input "375"
click at [233, 12] on icon "save" at bounding box center [236, 11] width 10 height 10
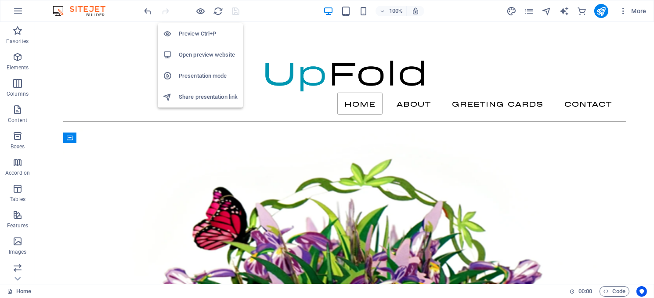
click at [203, 53] on h6 "Open preview website" at bounding box center [208, 55] width 59 height 11
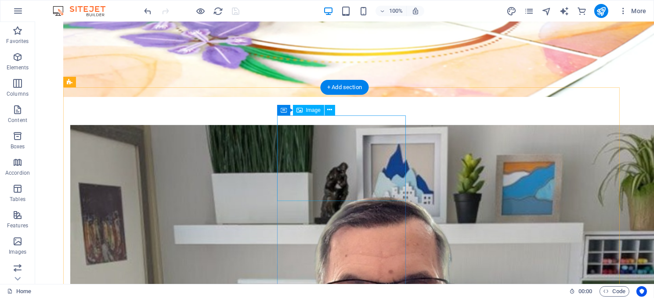
scroll to position [439, 0]
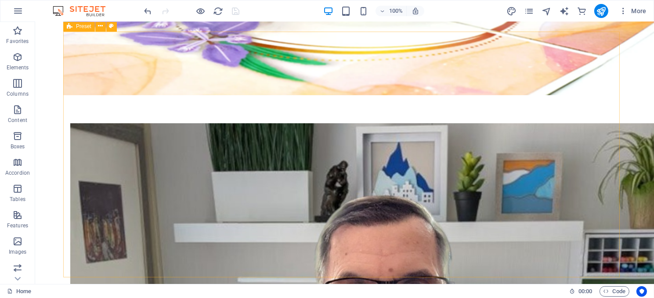
click at [83, 29] on div "Preset" at bounding box center [79, 26] width 32 height 11
click at [83, 29] on span "Preset" at bounding box center [83, 26] width 15 height 5
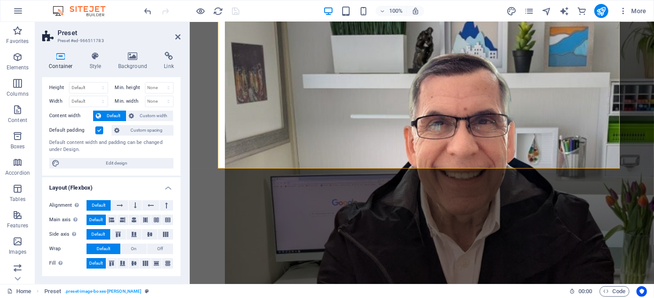
scroll to position [44, 0]
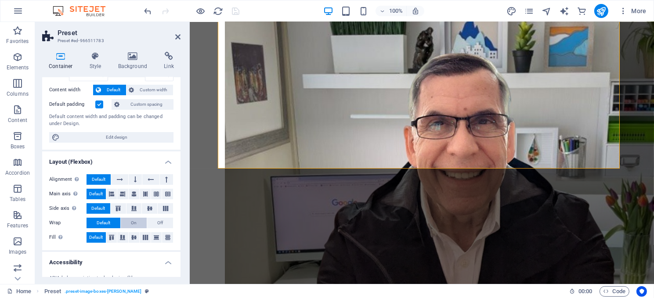
click at [131, 222] on span "On" at bounding box center [134, 223] width 6 height 11
click at [98, 223] on span "Default" at bounding box center [104, 223] width 14 height 11
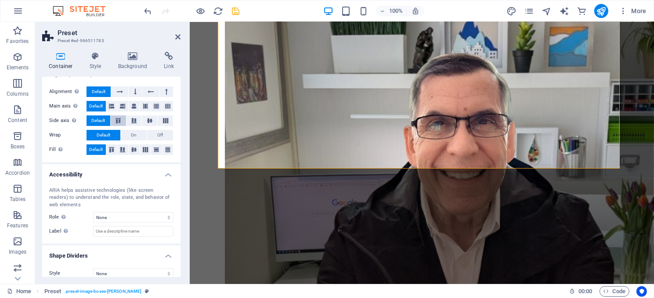
scroll to position [140, 0]
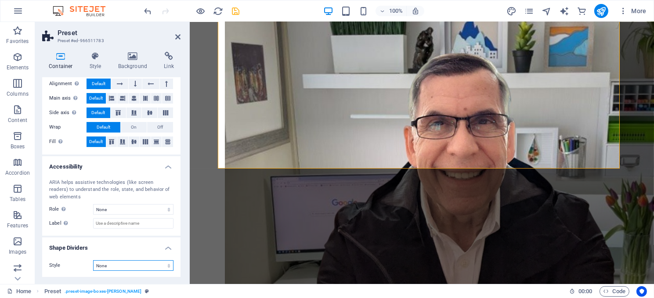
click at [160, 265] on select "None Triangle Square Diagonal Polygon 1 Polygon 2 Zigzag Multiple Zigzags Waves…" at bounding box center [133, 266] width 80 height 11
click at [93, 261] on select "None Triangle Square Diagonal Polygon 1 Polygon 2 Zigzag Multiple Zigzags Waves…" at bounding box center [133, 266] width 80 height 11
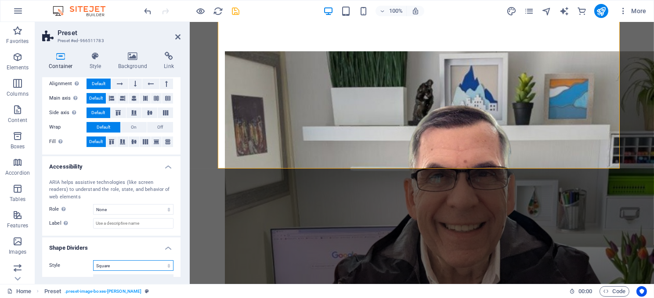
click at [129, 266] on select "None Triangle Square Diagonal Polygon 1 Polygon 2 Zigzag Multiple Zigzags Waves…" at bounding box center [133, 266] width 80 height 11
select select "none"
click at [93, 261] on select "None Triangle Square Diagonal Polygon 1 Polygon 2 Zigzag Multiple Zigzags Waves…" at bounding box center [133, 266] width 80 height 11
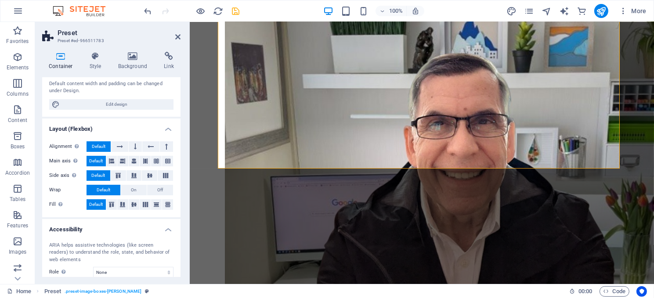
scroll to position [0, 0]
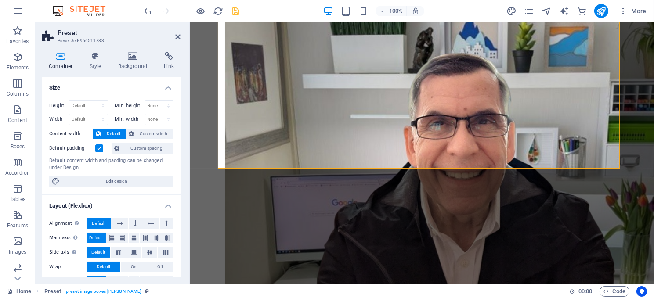
click at [98, 147] on label at bounding box center [99, 149] width 8 height 8
click at [0, 0] on input "Default padding" at bounding box center [0, 0] width 0 height 0
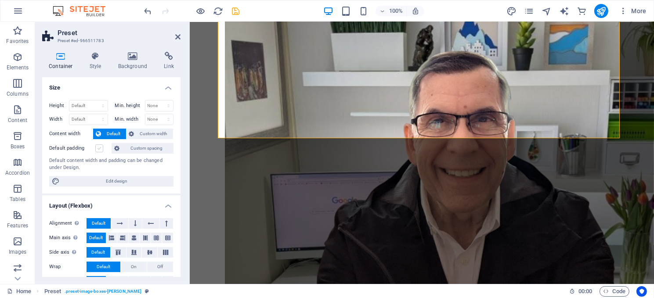
click at [98, 147] on label at bounding box center [99, 149] width 8 height 8
click at [0, 0] on input "Default padding" at bounding box center [0, 0] width 0 height 0
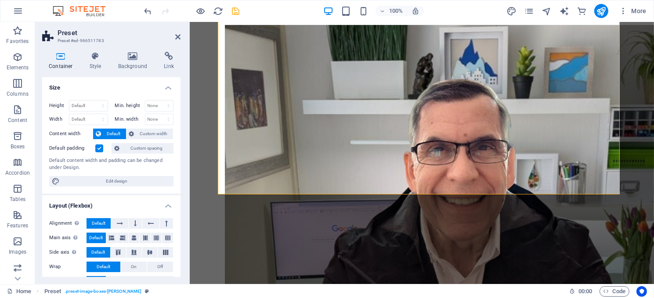
click at [98, 147] on label at bounding box center [99, 149] width 8 height 8
click at [0, 0] on input "Default padding" at bounding box center [0, 0] width 0 height 0
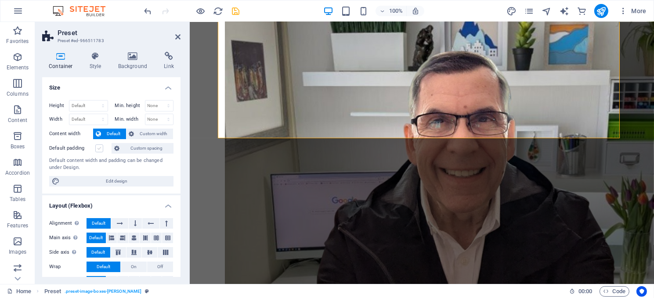
click at [98, 147] on label at bounding box center [99, 149] width 8 height 8
click at [0, 0] on input "Default padding" at bounding box center [0, 0] width 0 height 0
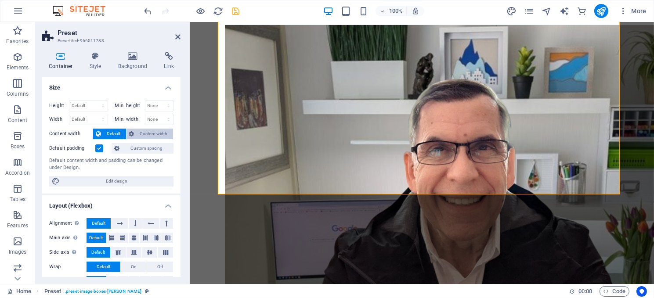
click at [144, 133] on span "Custom width" at bounding box center [154, 134] width 34 height 11
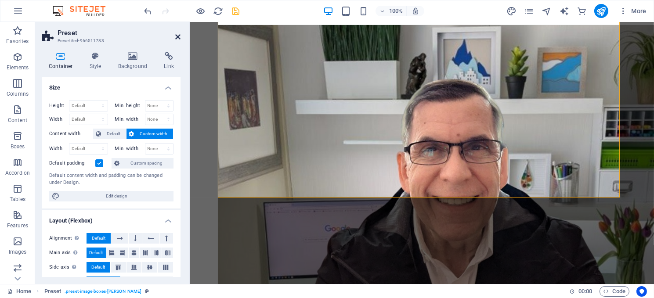
click at [177, 33] on icon at bounding box center [177, 36] width 5 height 7
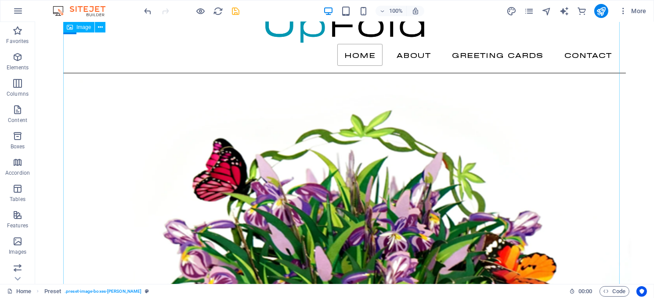
scroll to position [0, 0]
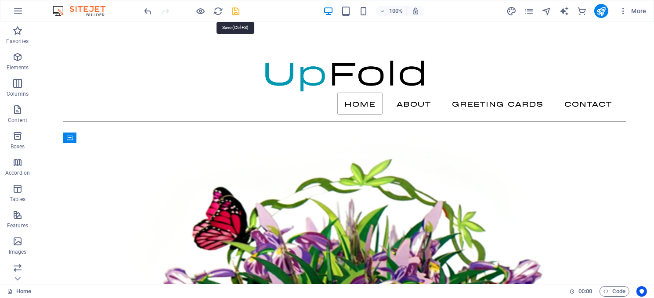
click at [234, 11] on icon "save" at bounding box center [236, 11] width 10 height 10
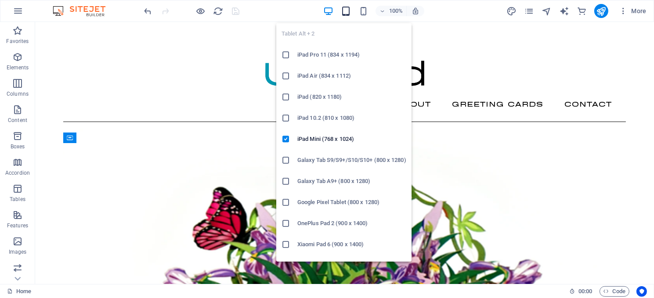
click at [346, 9] on icon "button" at bounding box center [346, 11] width 10 height 10
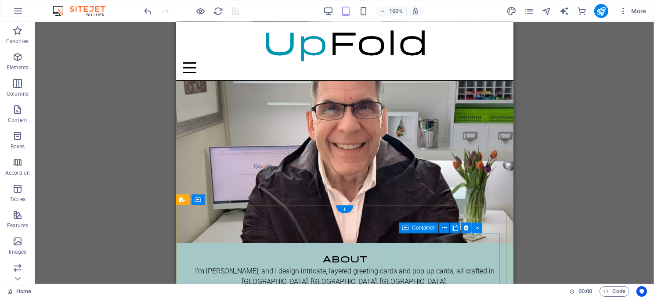
scroll to position [224, 0]
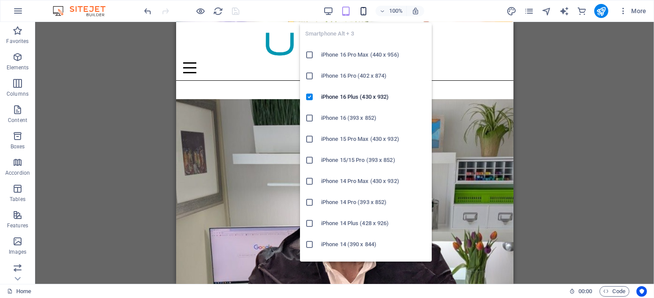
click at [363, 9] on icon "button" at bounding box center [364, 11] width 10 height 10
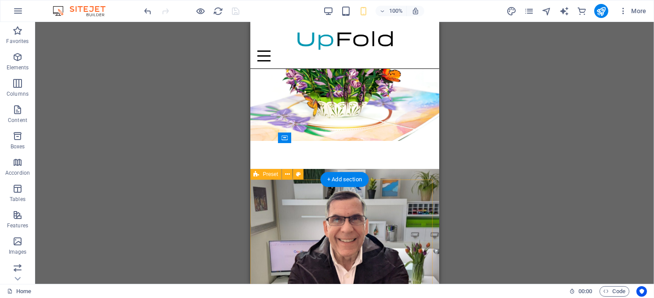
scroll to position [0, 0]
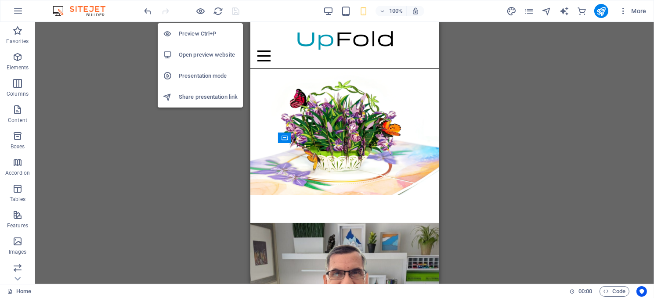
click at [197, 33] on h6 "Preview Ctrl+P" at bounding box center [208, 34] width 59 height 11
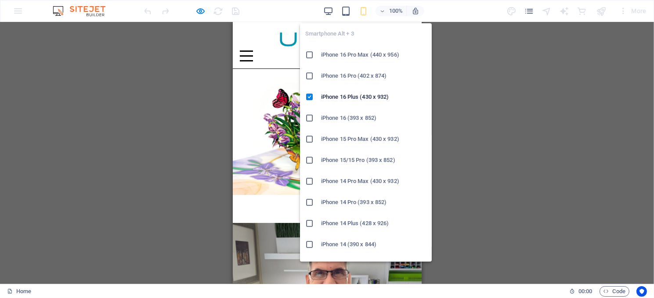
click at [353, 54] on h6 "iPhone 16 Pro Max (440 x 956)" at bounding box center [373, 55] width 105 height 11
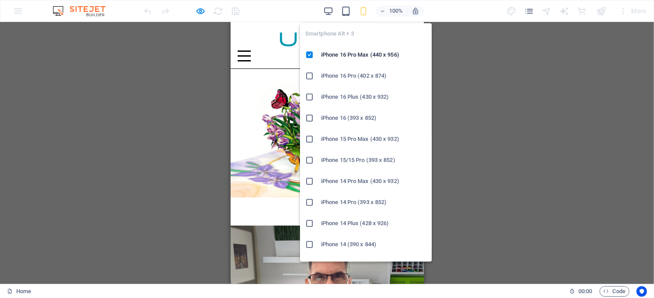
click at [365, 11] on icon "button" at bounding box center [364, 11] width 10 height 10
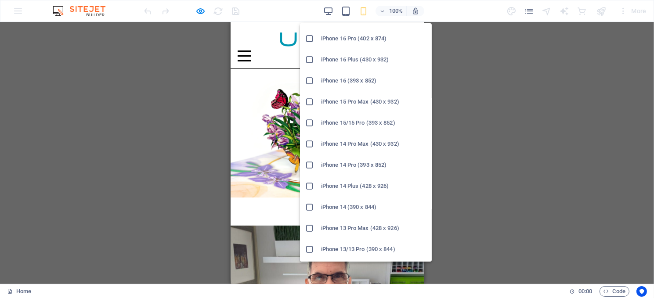
scroll to position [88, 0]
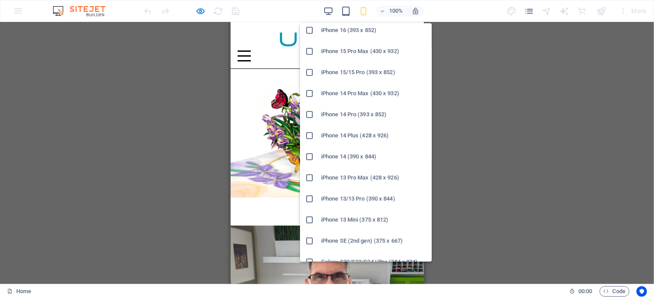
click at [355, 152] on h6 "iPhone 14 (390 x 844)" at bounding box center [373, 157] width 105 height 11
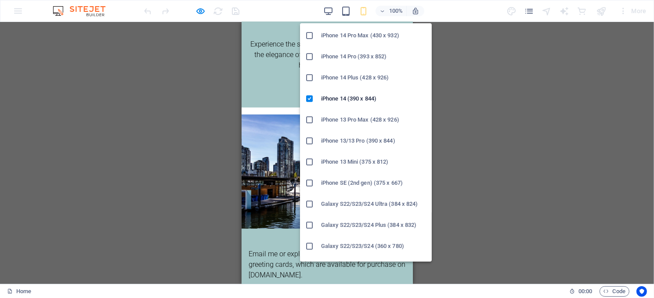
scroll to position [176, 0]
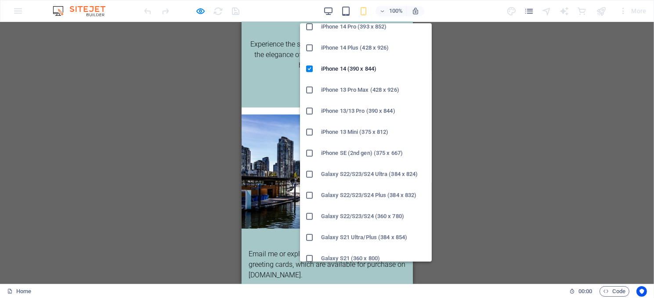
click at [356, 149] on h6 "iPhone SE (2nd gen) (375 x 667)" at bounding box center [373, 153] width 105 height 11
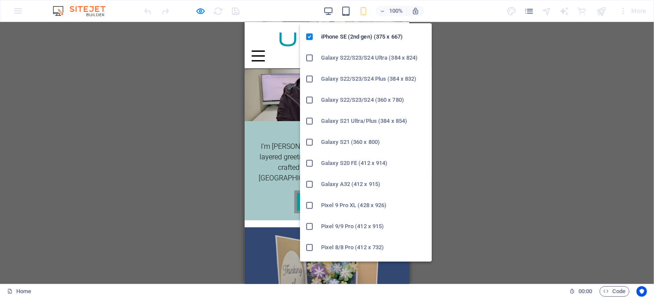
scroll to position [308, 0]
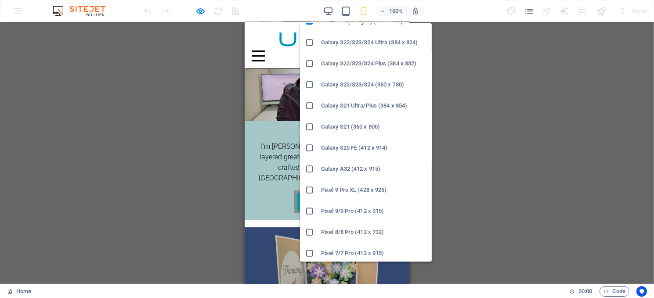
click at [359, 168] on h6 "Galaxy A32 (412 x 915)" at bounding box center [373, 169] width 105 height 11
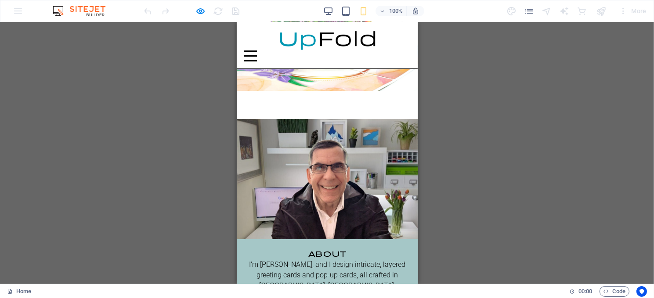
scroll to position [0, 0]
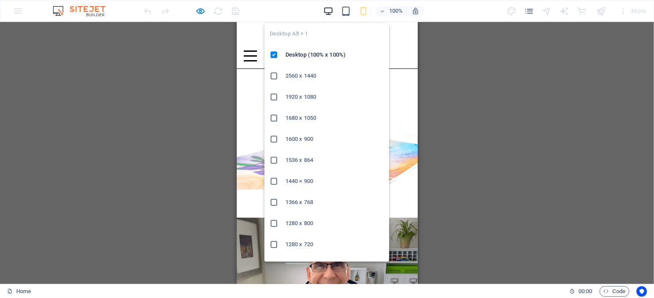
click at [327, 10] on icon "button" at bounding box center [328, 11] width 10 height 10
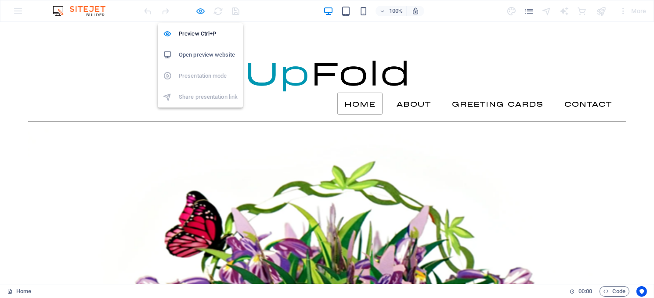
click at [199, 11] on icon "button" at bounding box center [201, 11] width 10 height 10
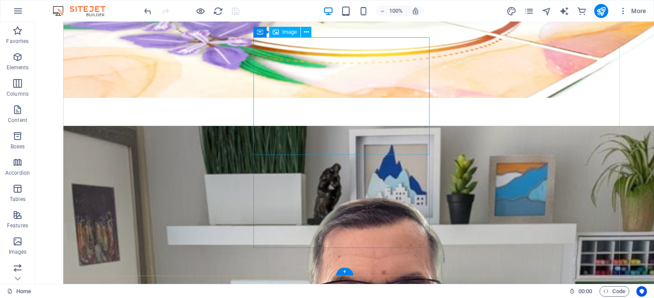
scroll to position [483, 0]
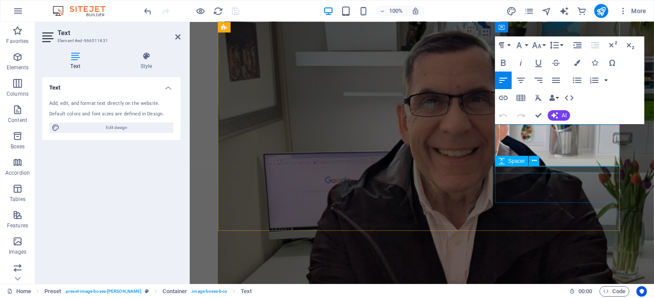
scroll to position [402, 0]
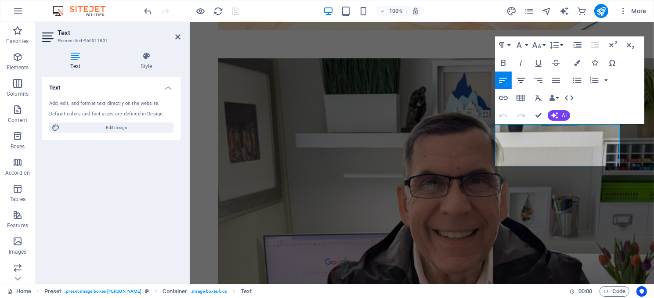
click at [520, 76] on icon "button" at bounding box center [521, 80] width 11 height 11
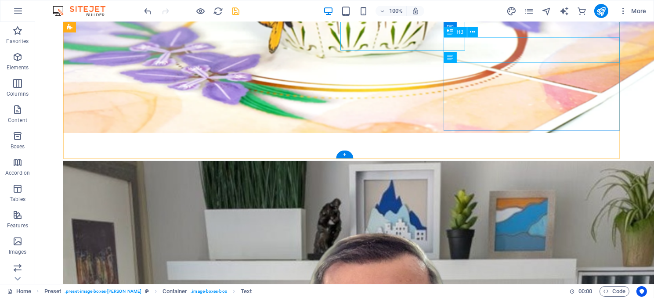
scroll to position [518, 0]
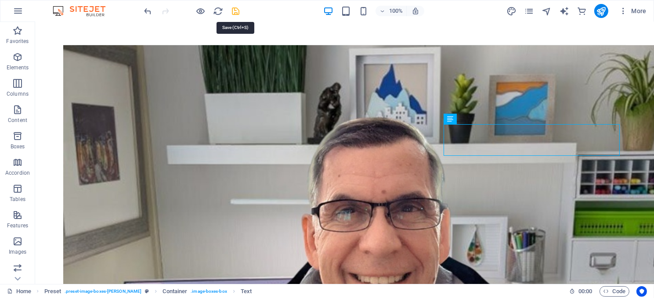
click at [236, 9] on icon "save" at bounding box center [236, 11] width 10 height 10
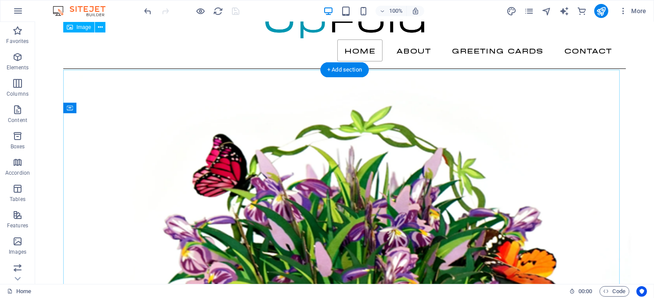
scroll to position [0, 0]
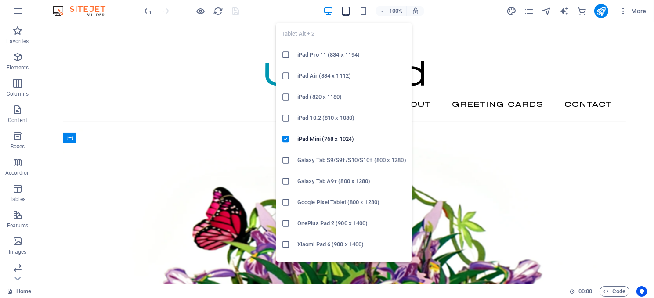
click at [344, 10] on icon "button" at bounding box center [346, 11] width 10 height 10
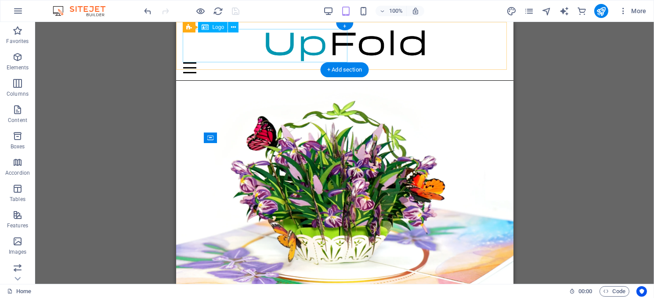
click at [253, 54] on div at bounding box center [344, 45] width 323 height 33
select select "px"
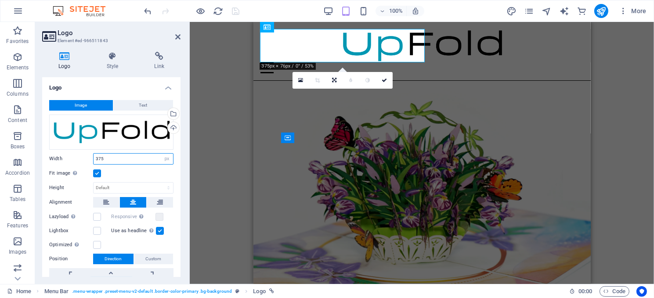
drag, startPoint x: 106, startPoint y: 159, endPoint x: 90, endPoint y: 157, distance: 16.5
click at [90, 157] on div "Width 375 Default auto px rem % em vh vw" at bounding box center [111, 158] width 124 height 11
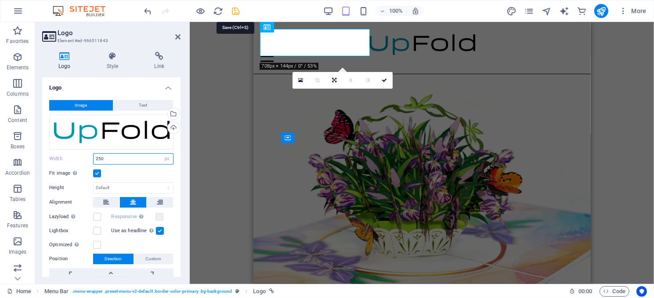
type input "250"
click at [235, 10] on icon "save" at bounding box center [236, 11] width 10 height 10
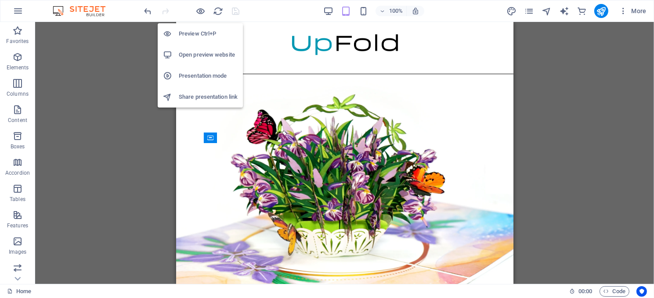
click at [196, 33] on h6 "Preview Ctrl+P" at bounding box center [208, 34] width 59 height 11
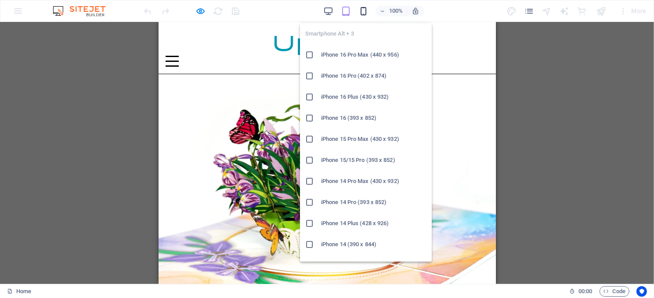
click at [363, 10] on icon "button" at bounding box center [364, 11] width 10 height 10
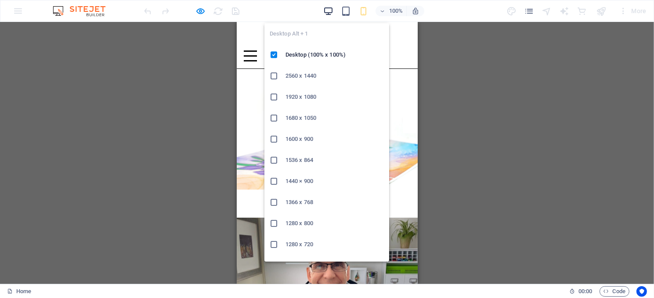
click at [326, 10] on icon "button" at bounding box center [328, 11] width 10 height 10
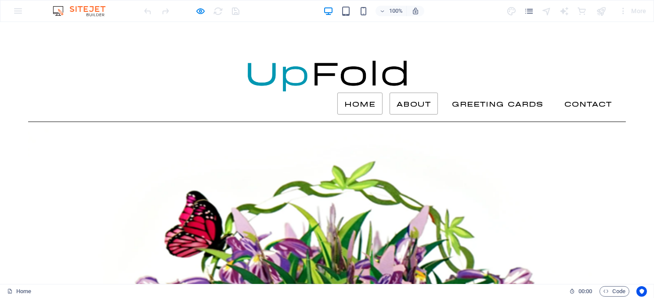
click at [405, 93] on link "About" at bounding box center [414, 104] width 48 height 22
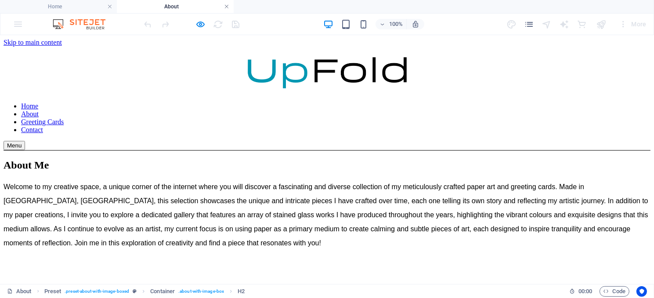
click at [225, 6] on link at bounding box center [226, 7] width 5 height 8
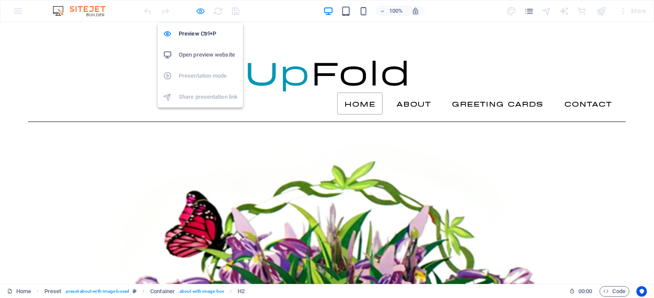
click at [201, 11] on icon "button" at bounding box center [201, 11] width 10 height 10
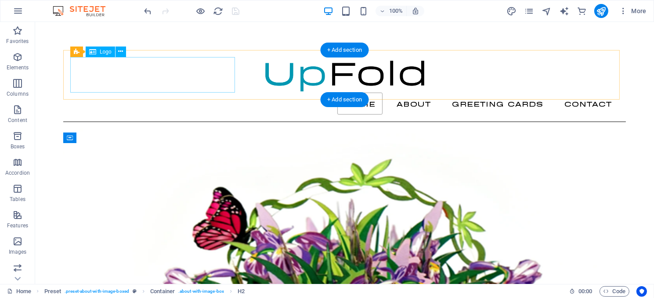
click at [140, 80] on div at bounding box center [344, 75] width 549 height 36
select select "px"
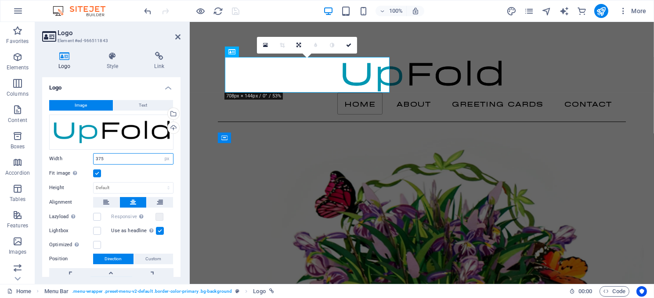
drag, startPoint x: 112, startPoint y: 156, endPoint x: 93, endPoint y: 153, distance: 18.7
click at [94, 154] on input "375" at bounding box center [134, 159] width 80 height 11
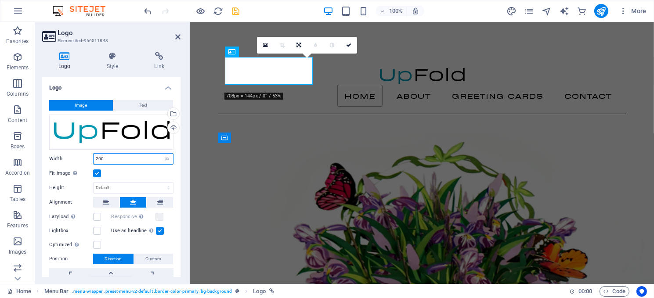
type input "200"
click at [241, 9] on div "100% More" at bounding box center [396, 11] width 507 height 14
click at [235, 10] on icon "save" at bounding box center [236, 11] width 10 height 10
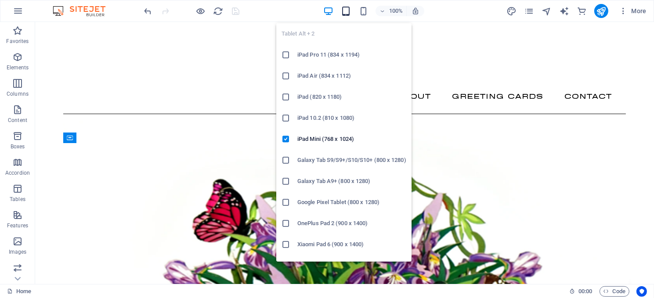
click at [343, 9] on icon "button" at bounding box center [346, 11] width 10 height 10
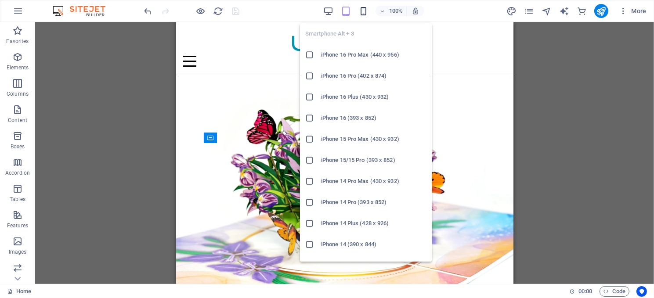
click at [364, 7] on icon "button" at bounding box center [364, 11] width 10 height 10
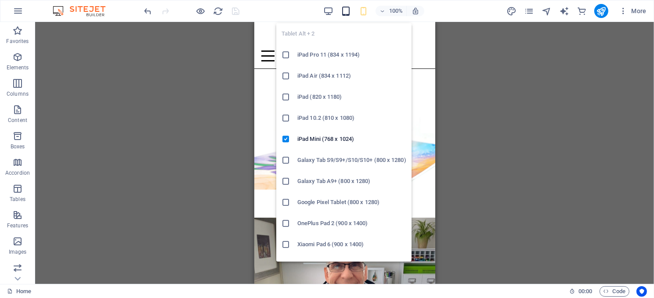
click at [348, 11] on icon "button" at bounding box center [346, 11] width 10 height 10
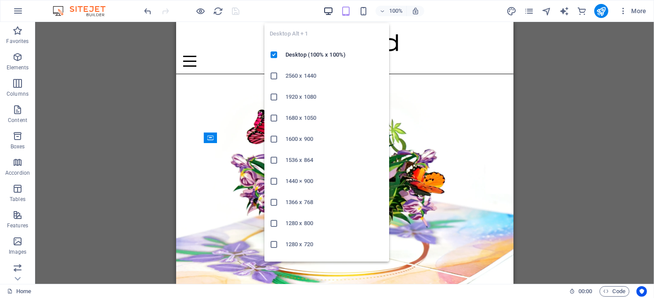
click at [327, 7] on icon "button" at bounding box center [328, 11] width 10 height 10
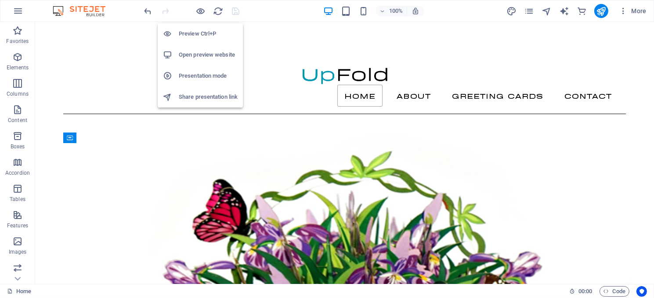
click at [208, 53] on h6 "Open preview website" at bounding box center [208, 55] width 59 height 11
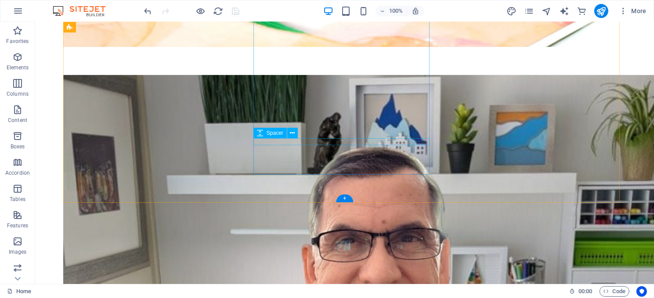
scroll to position [527, 0]
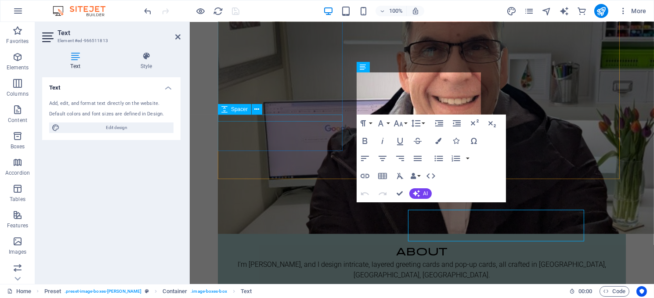
scroll to position [424, 0]
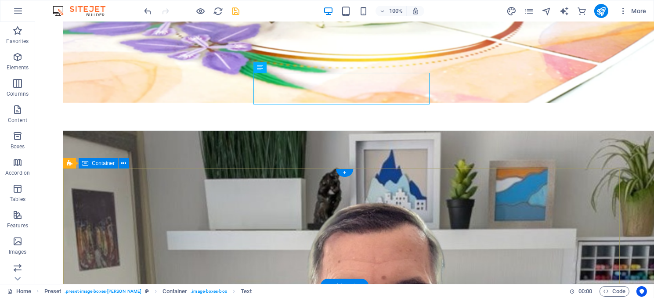
scroll to position [561, 0]
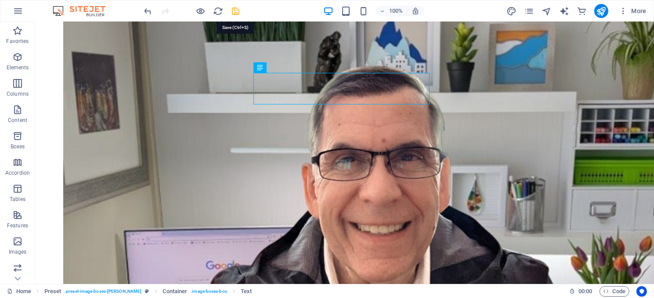
click at [232, 9] on icon "save" at bounding box center [236, 11] width 10 height 10
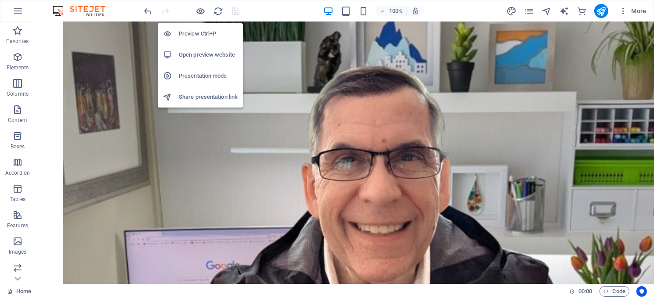
click at [201, 51] on h6 "Open preview website" at bounding box center [208, 55] width 59 height 11
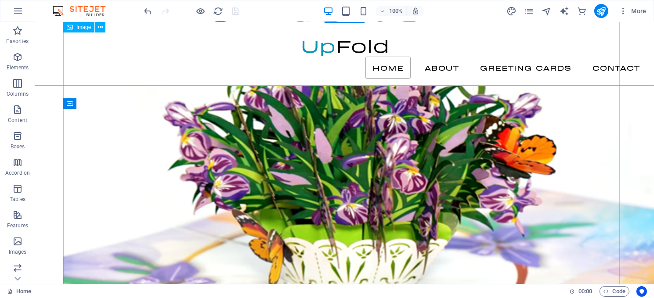
scroll to position [34, 0]
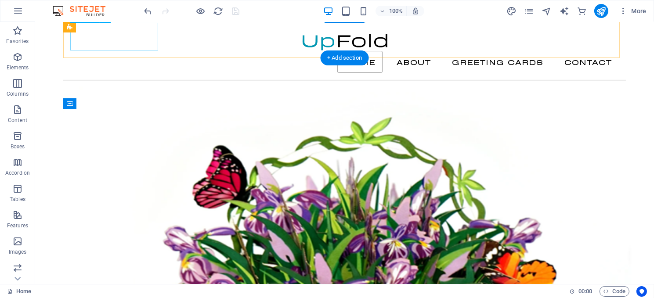
click at [117, 44] on div at bounding box center [344, 37] width 549 height 28
select select "px"
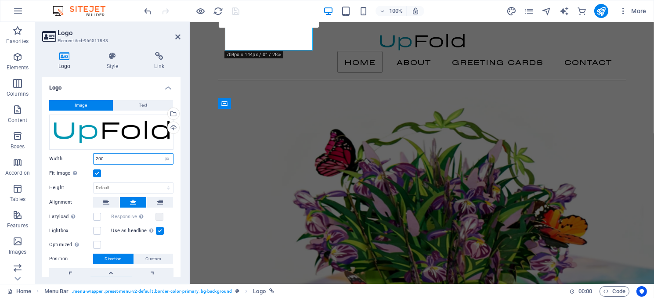
drag, startPoint x: 111, startPoint y: 155, endPoint x: 96, endPoint y: 155, distance: 14.9
click at [96, 155] on input "200" at bounding box center [134, 159] width 80 height 11
type input "250"
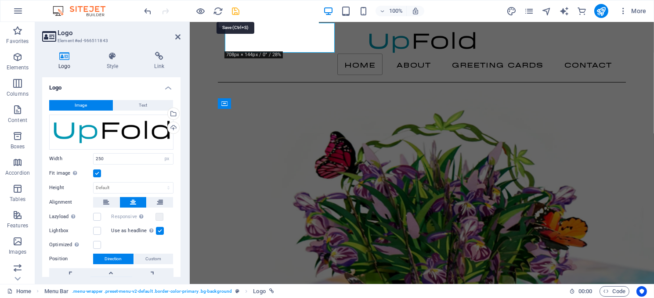
click at [235, 6] on icon "save" at bounding box center [236, 11] width 10 height 10
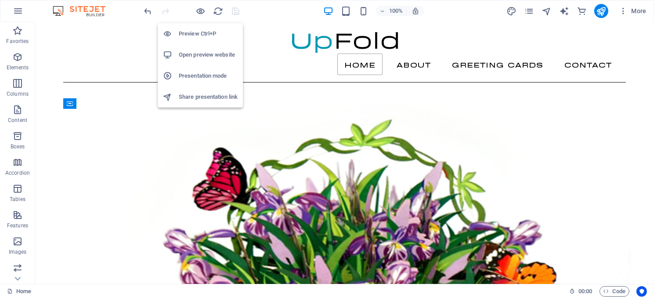
click at [198, 32] on h6 "Preview Ctrl+P" at bounding box center [208, 34] width 59 height 11
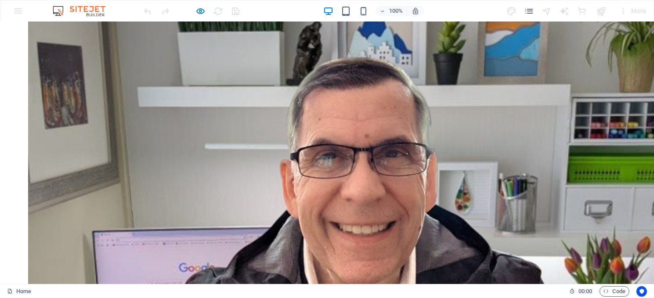
scroll to position [615, 0]
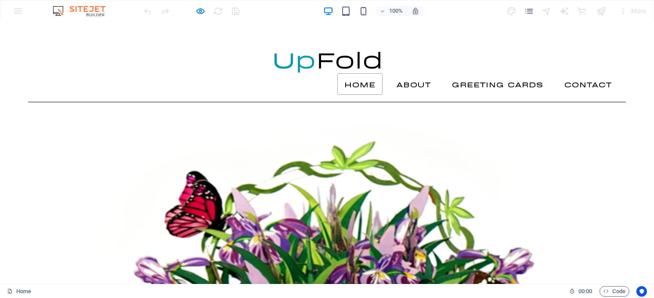
scroll to position [0, 0]
